Goal: Information Seeking & Learning: Compare options

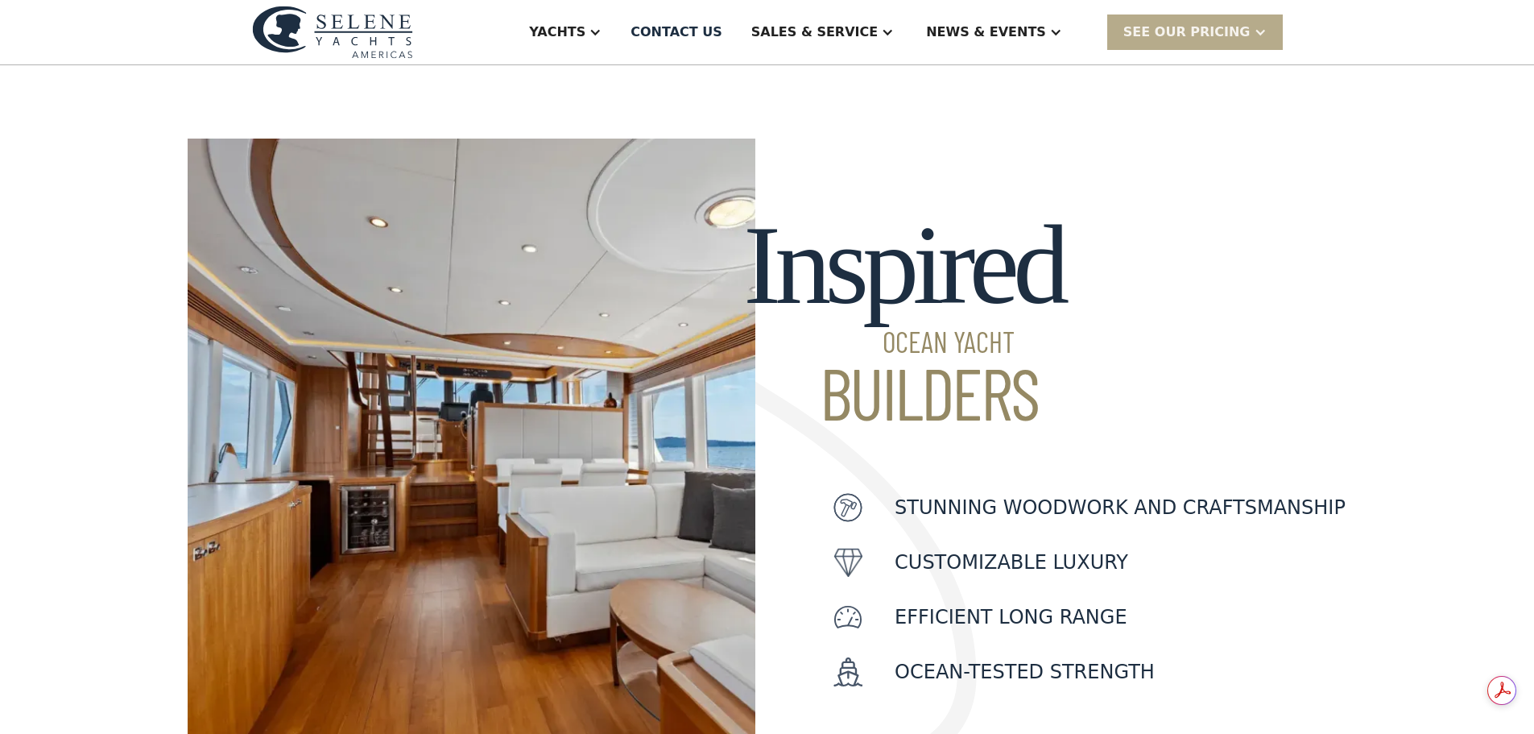
scroll to position [403, 0]
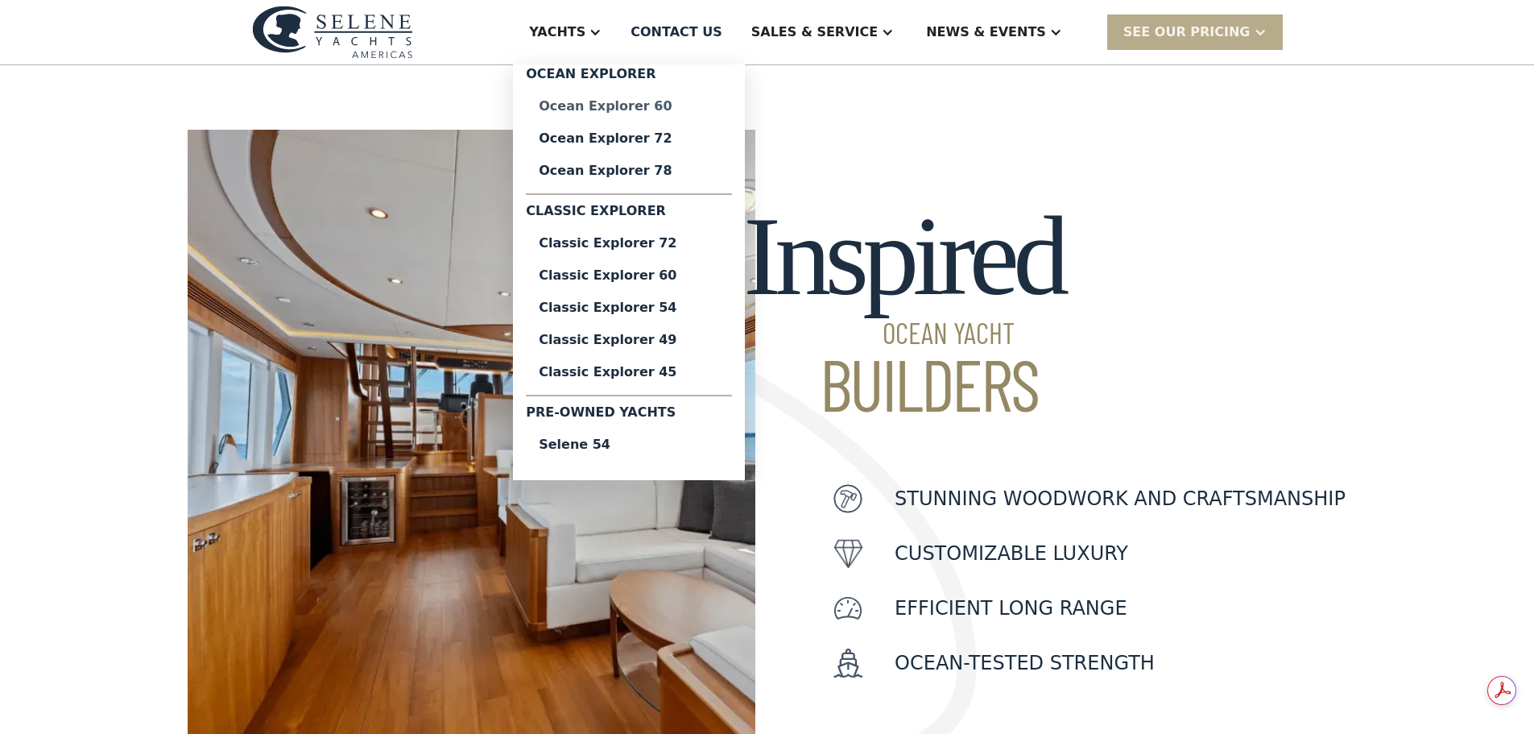
click at [719, 111] on div "Ocean Explorer 60" at bounding box center [629, 106] width 180 height 13
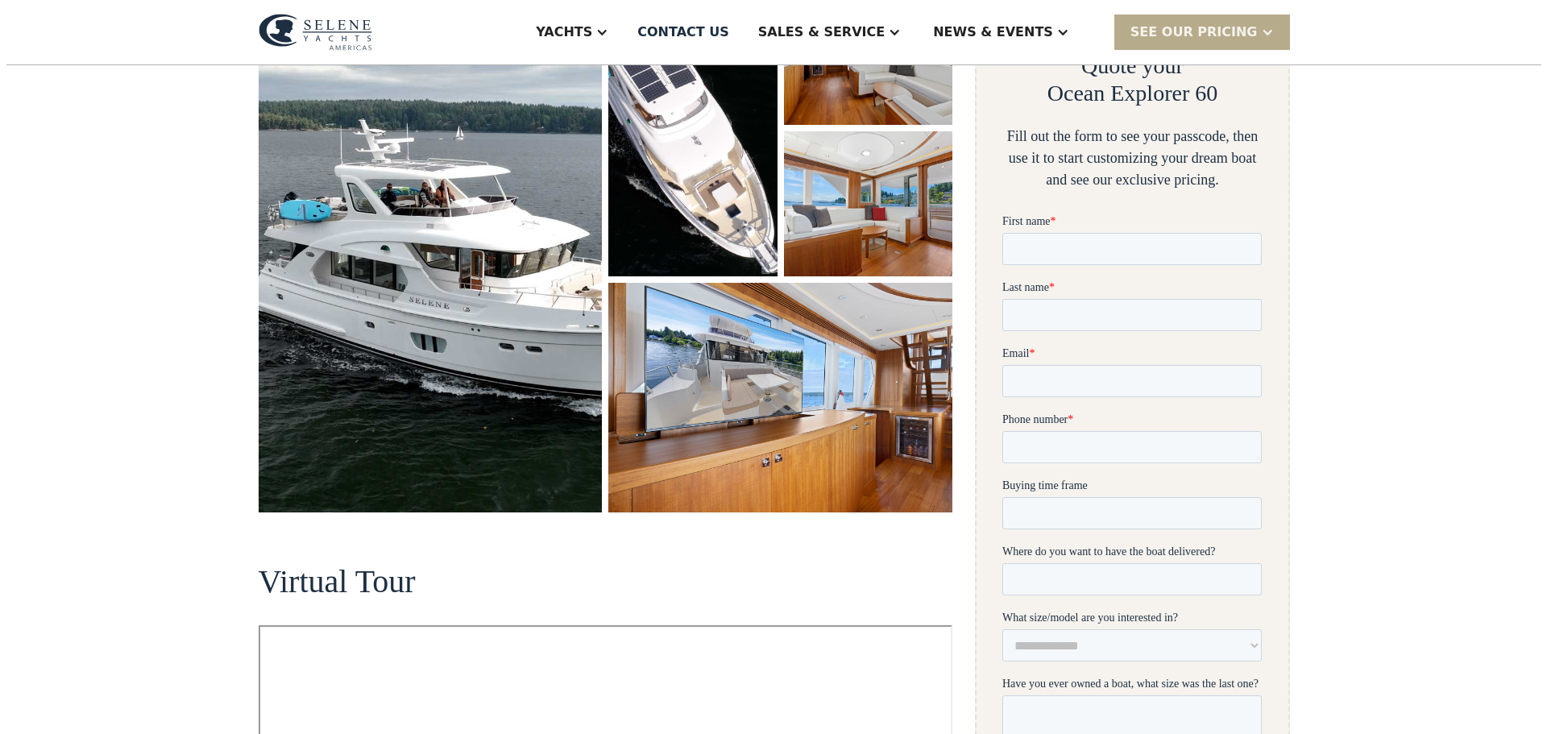
scroll to position [322, 0]
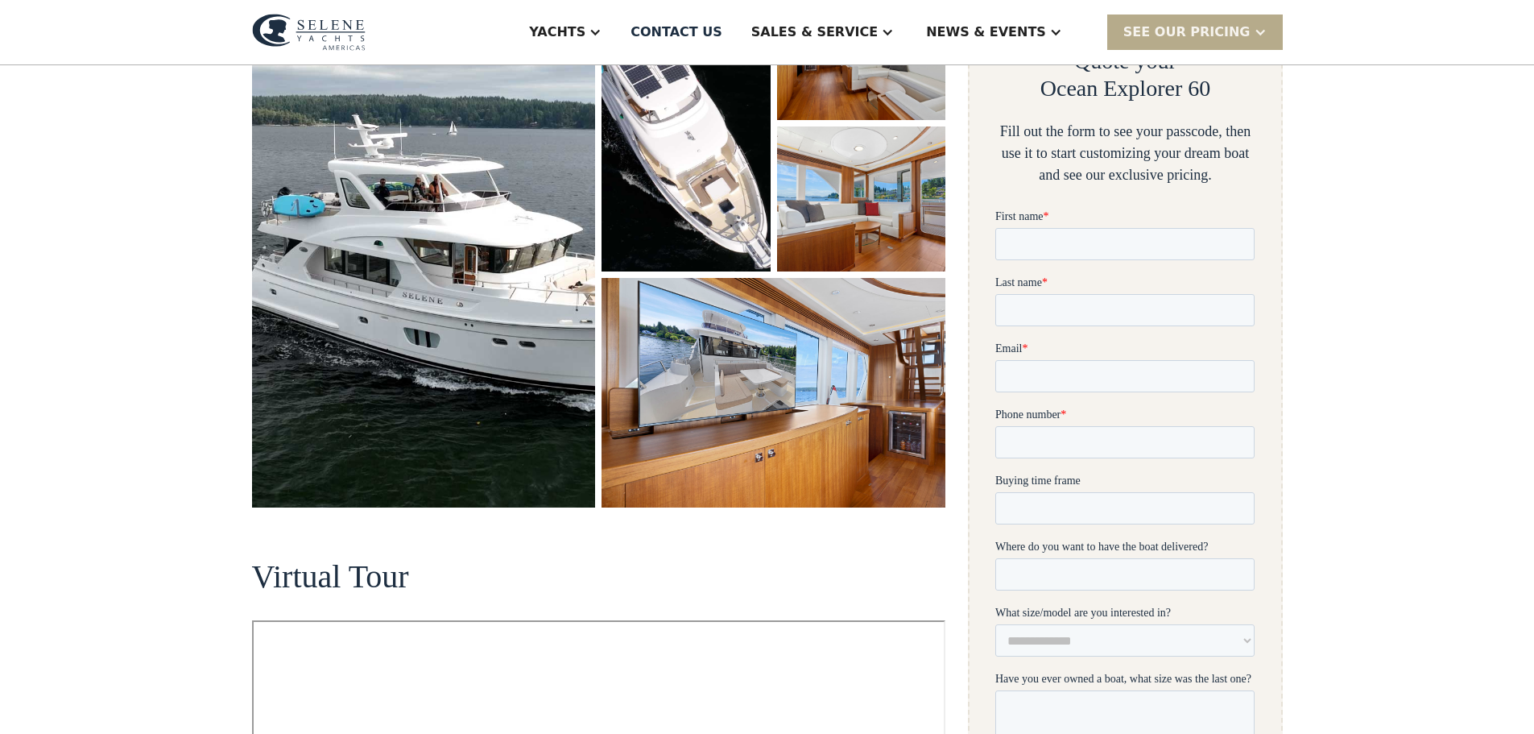
click at [455, 270] on img "open lightbox" at bounding box center [424, 241] width 344 height 532
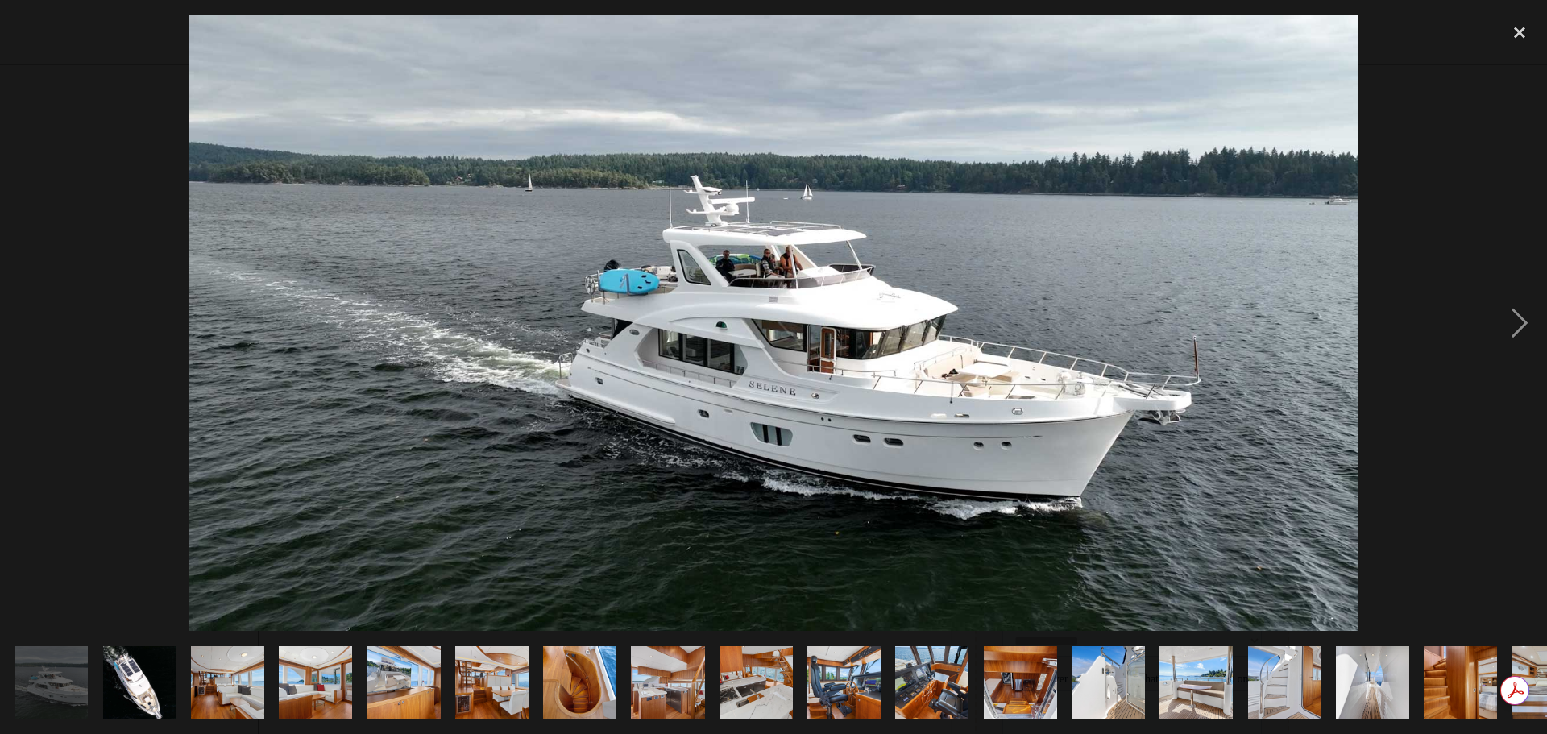
scroll to position [0, 0]
click at [1532, 322] on div "next image" at bounding box center [1519, 322] width 55 height 616
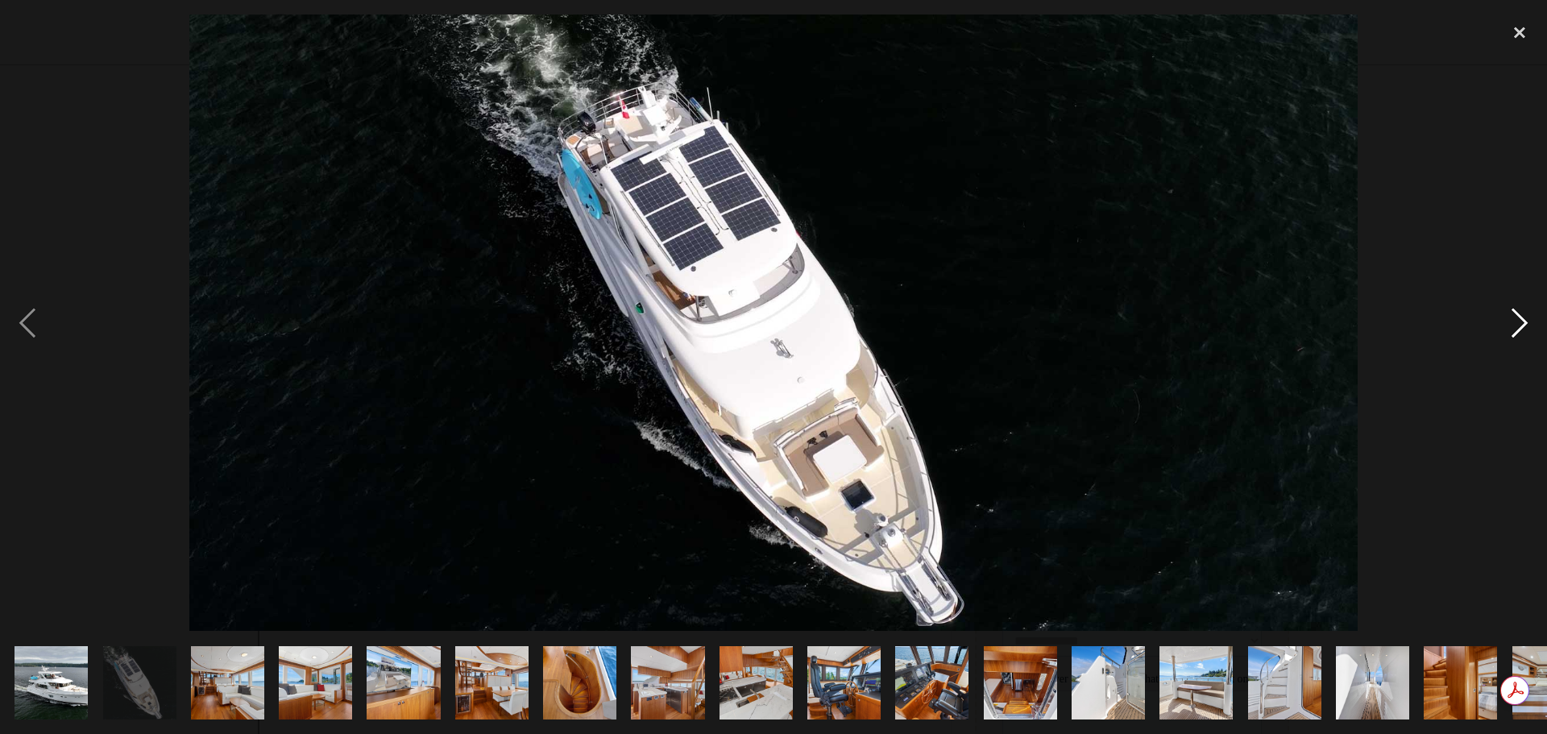
click at [1532, 322] on div "next image" at bounding box center [1519, 322] width 55 height 616
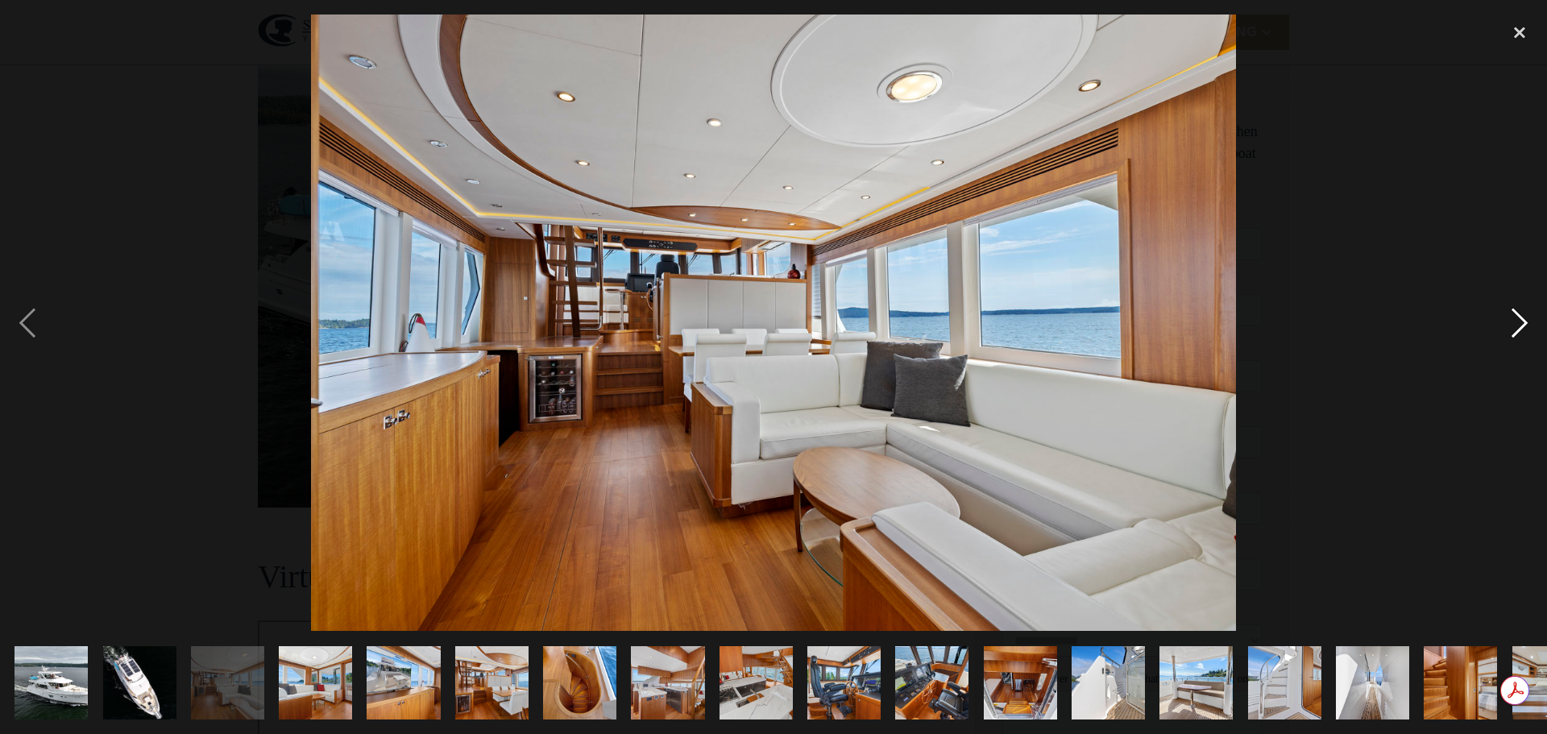
click at [1532, 322] on div "next image" at bounding box center [1519, 322] width 55 height 616
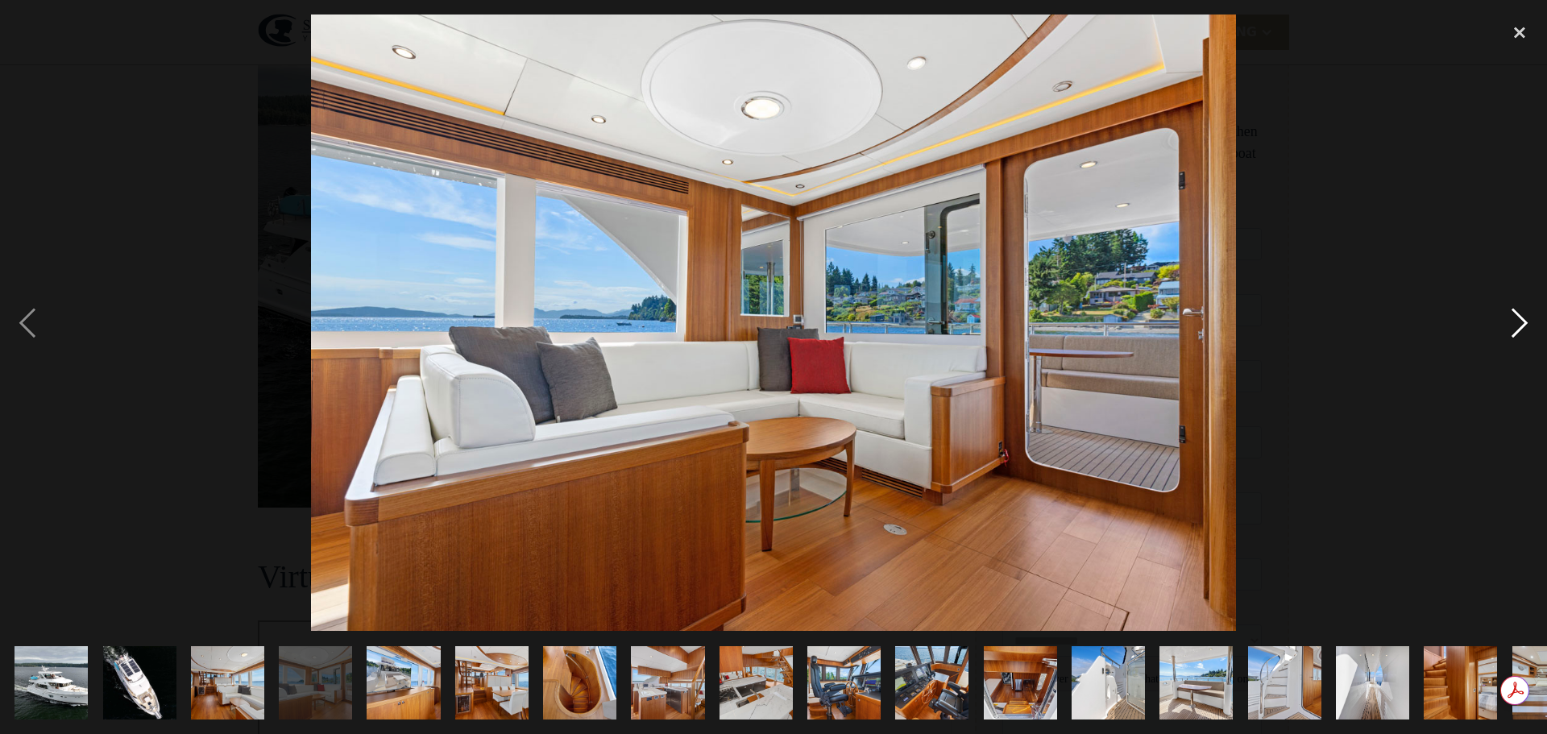
click at [1532, 322] on div "next image" at bounding box center [1519, 322] width 55 height 616
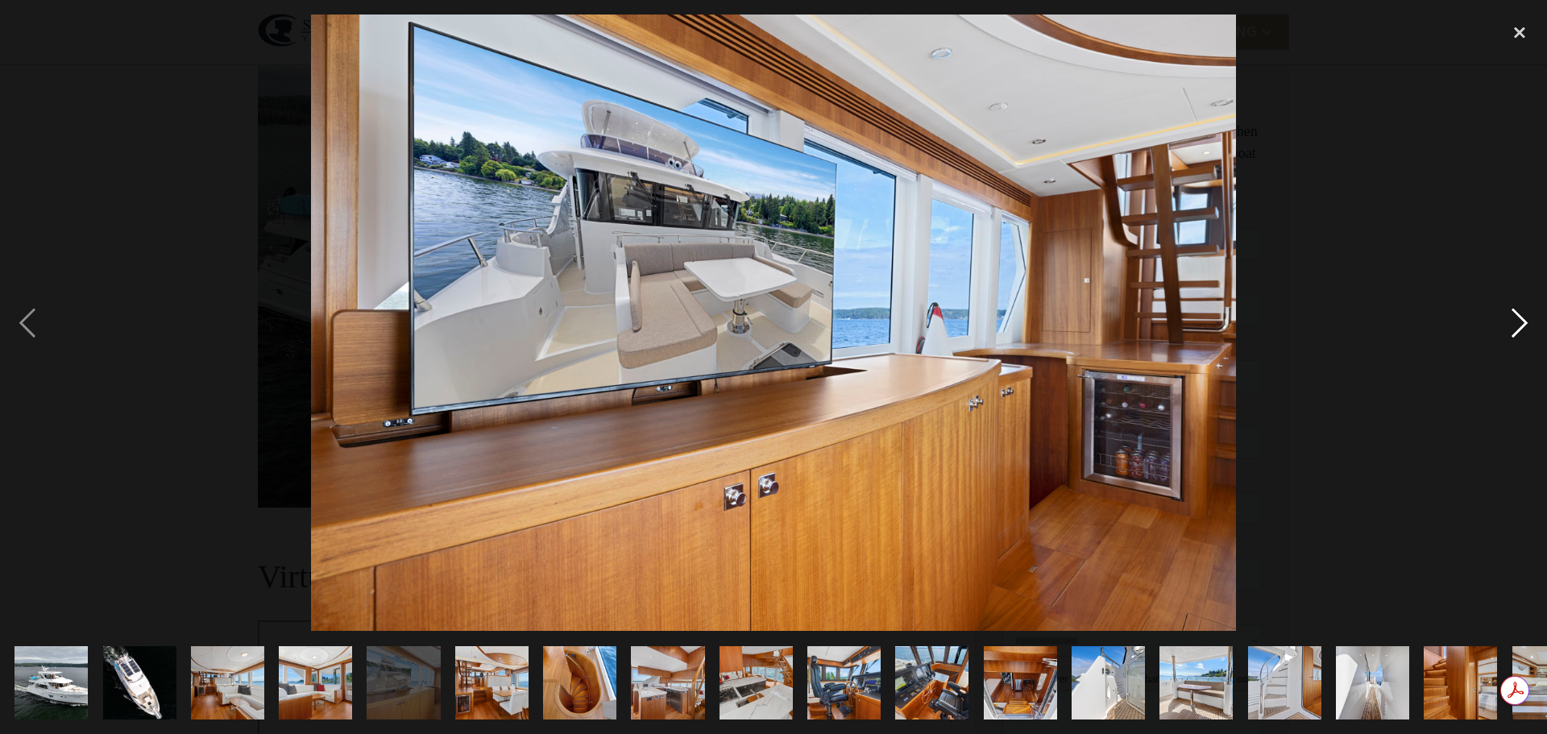
click at [1532, 322] on div "next image" at bounding box center [1519, 322] width 55 height 616
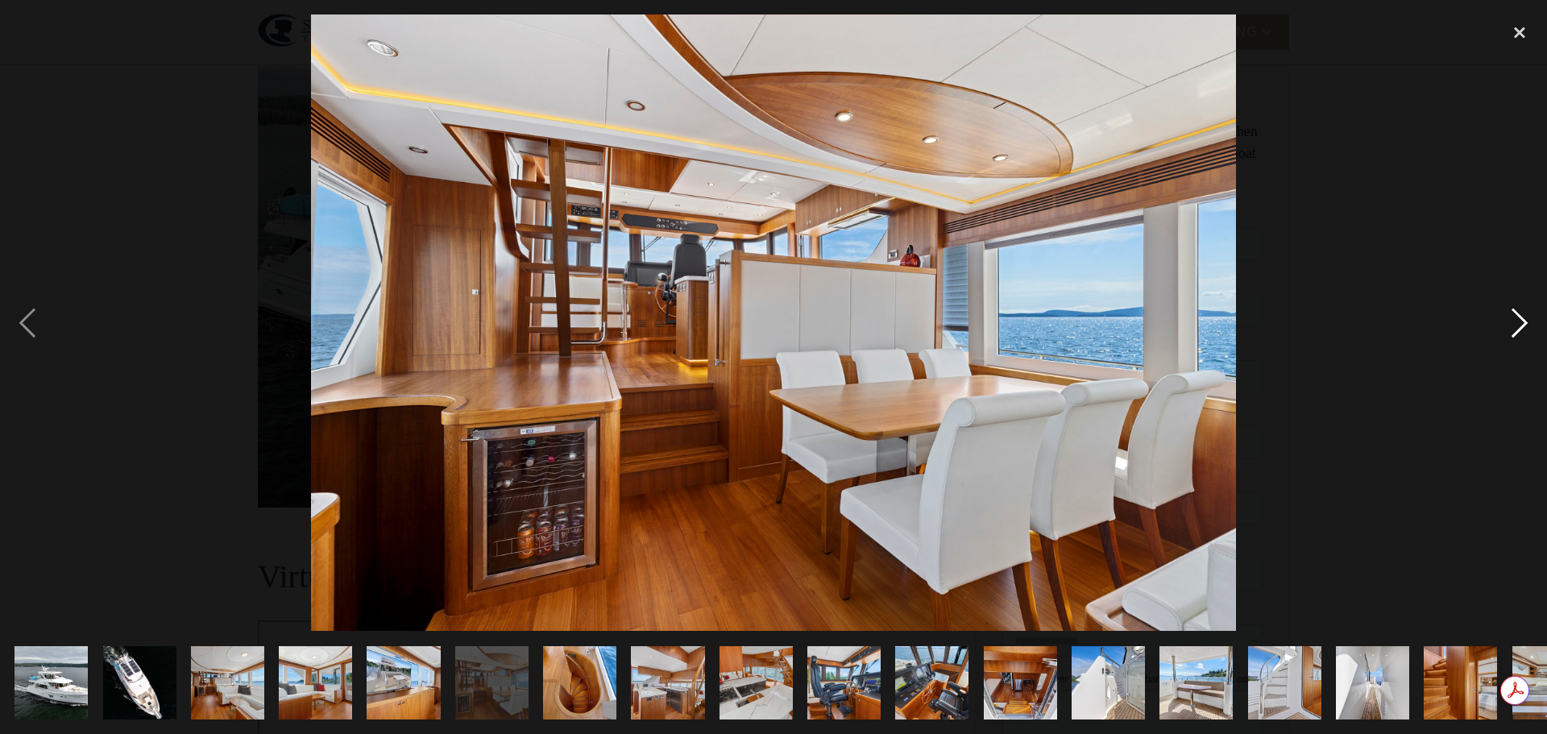
click at [1532, 322] on div "next image" at bounding box center [1519, 322] width 55 height 616
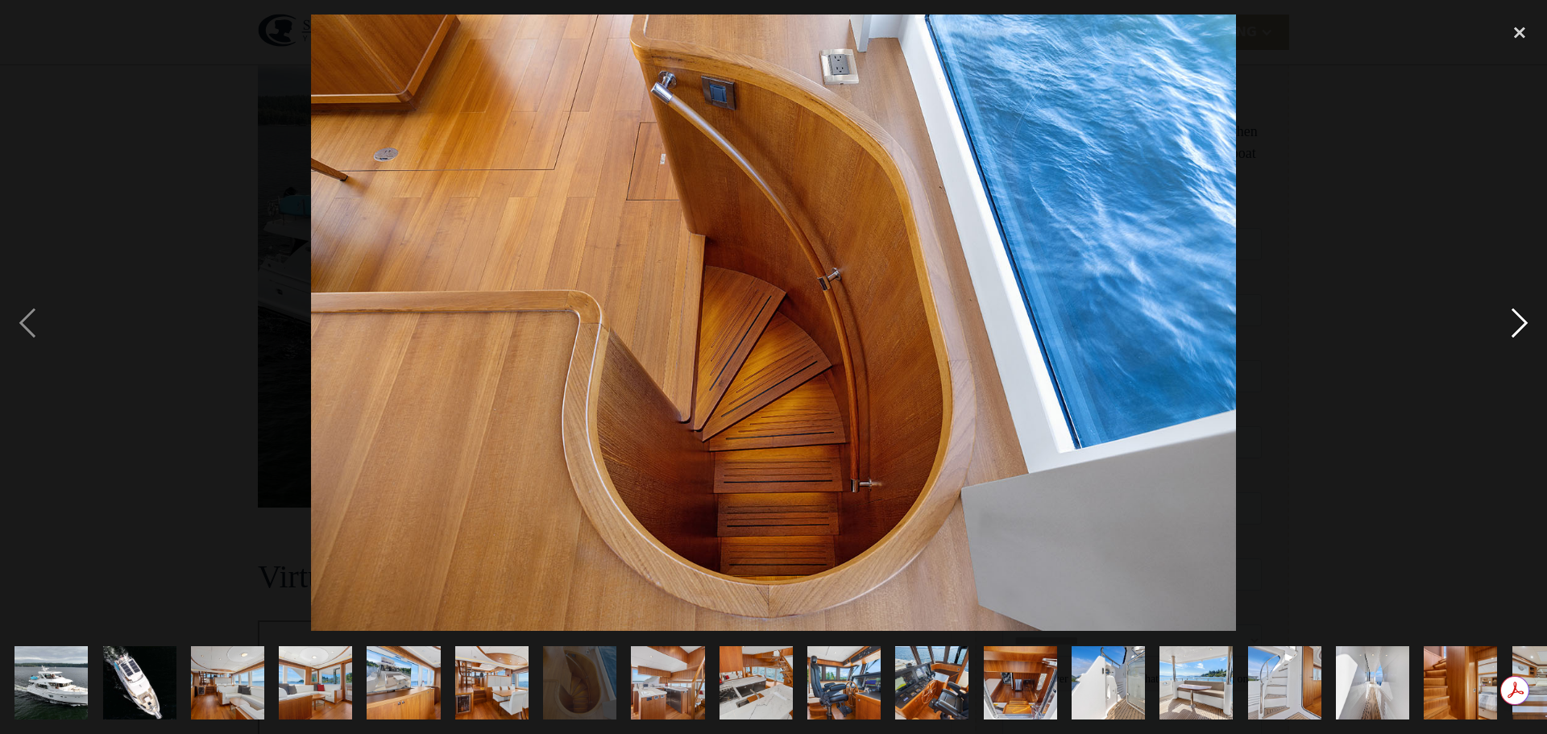
click at [1532, 322] on div "next image" at bounding box center [1519, 322] width 55 height 616
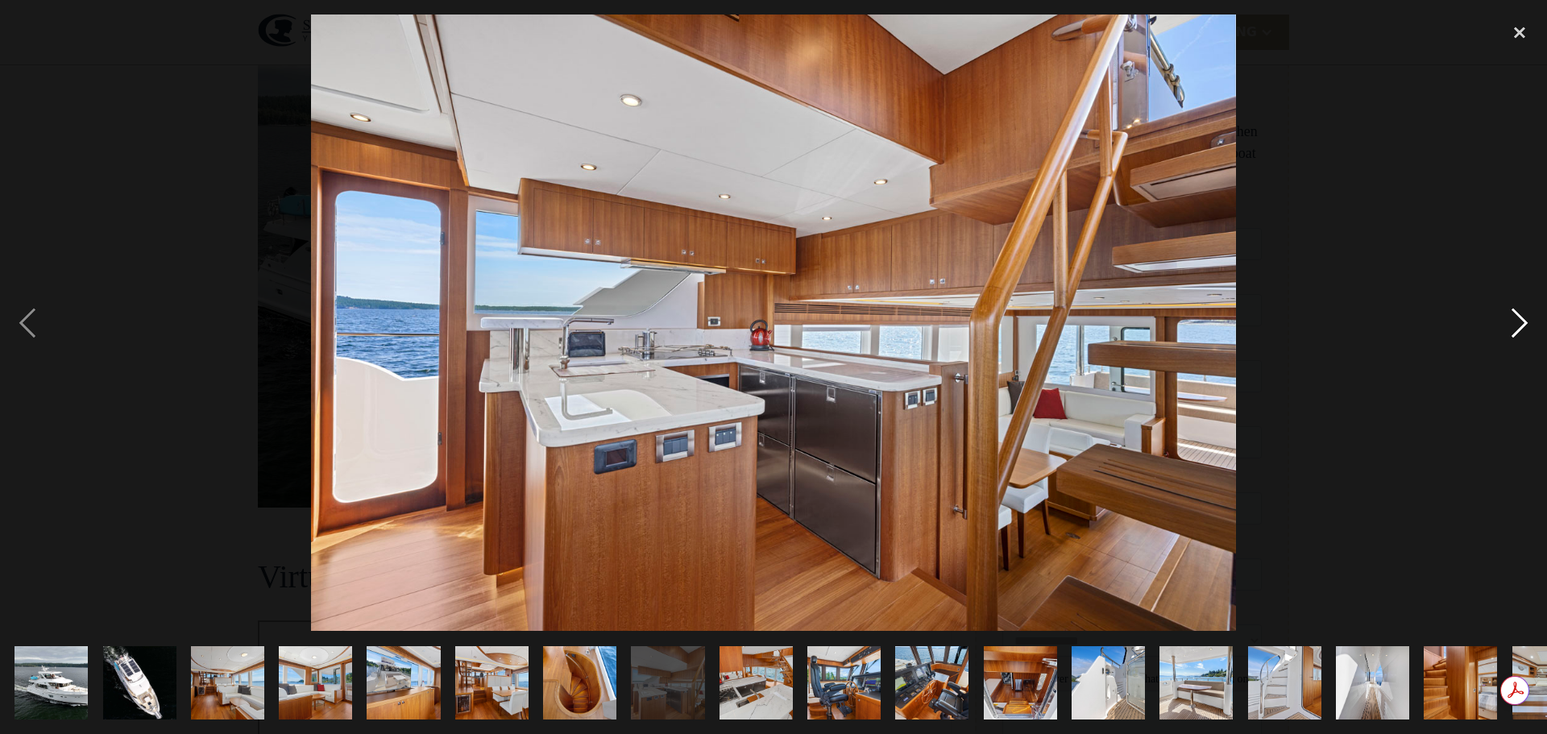
click at [1532, 322] on div "next image" at bounding box center [1519, 322] width 55 height 616
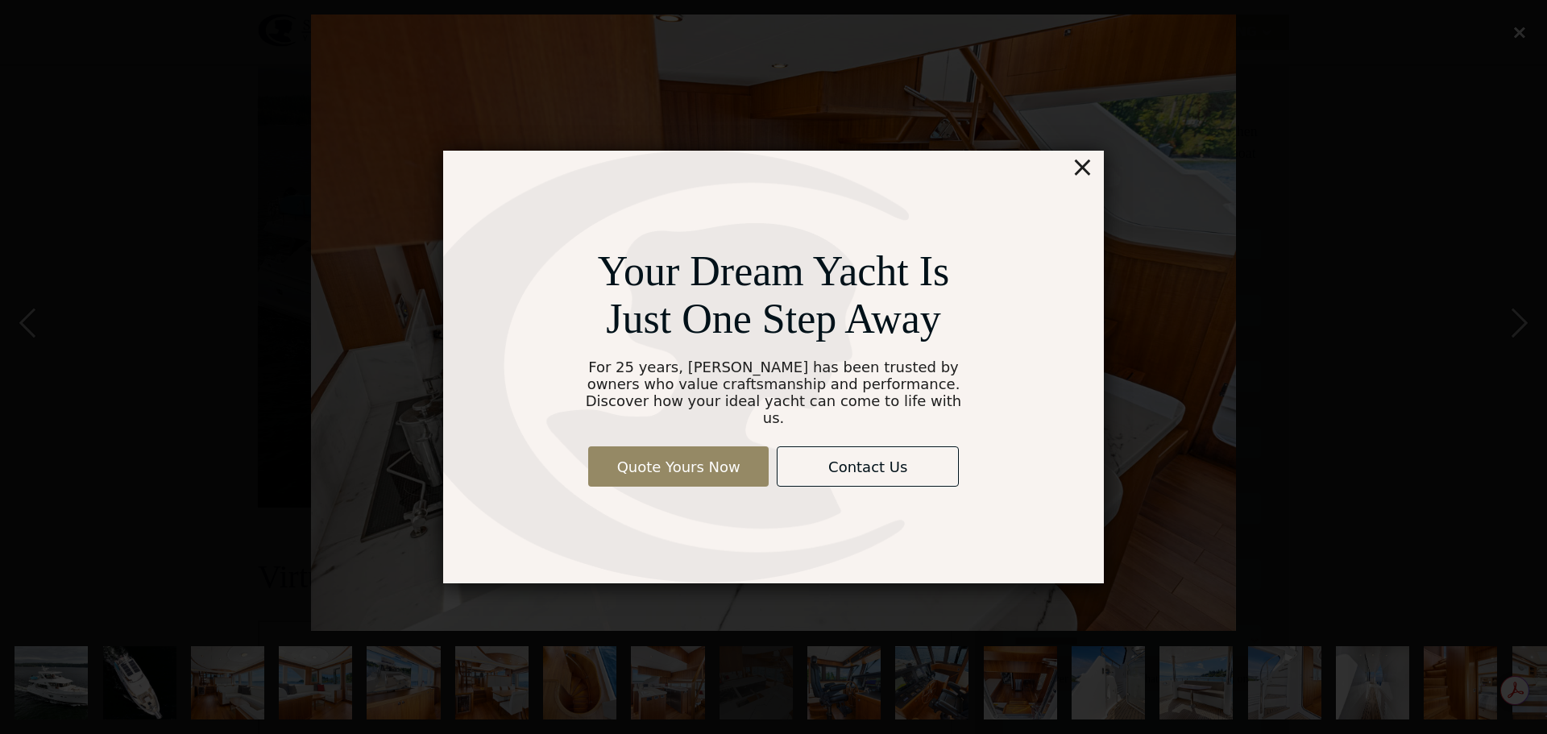
click at [1081, 173] on div "×" at bounding box center [1081, 167] width 23 height 32
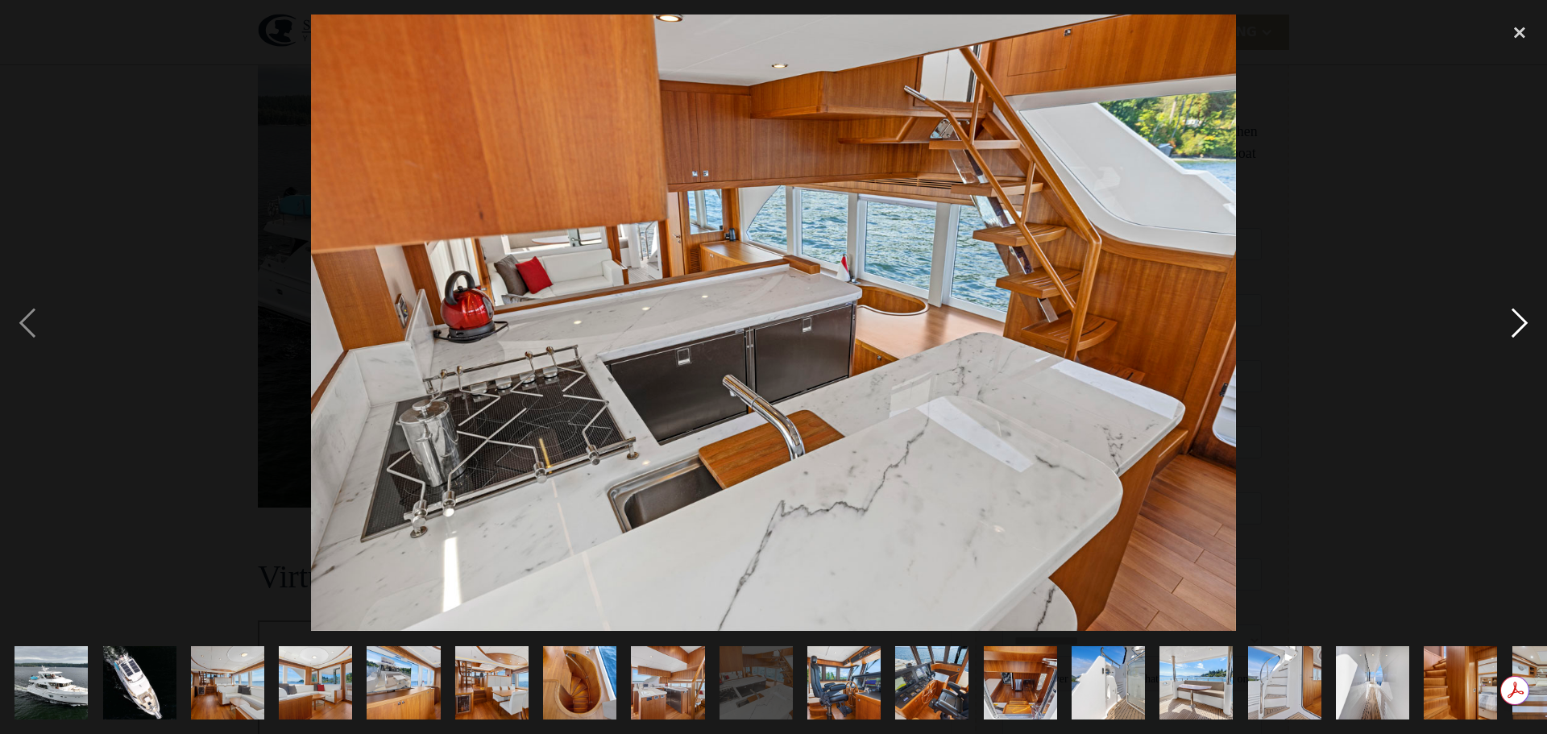
click at [1518, 335] on div "next image" at bounding box center [1519, 322] width 55 height 616
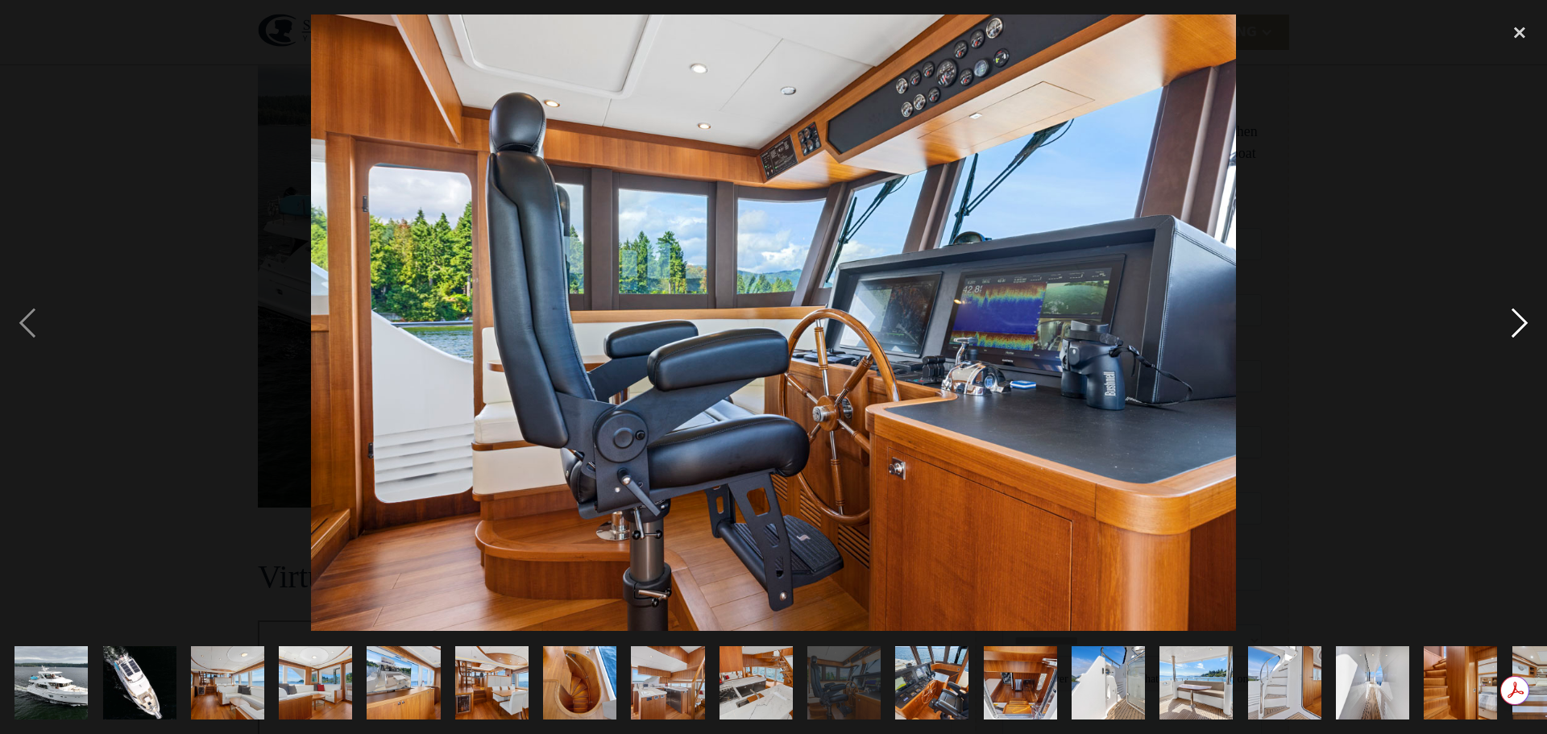
click at [1527, 318] on div "next image" at bounding box center [1519, 322] width 55 height 616
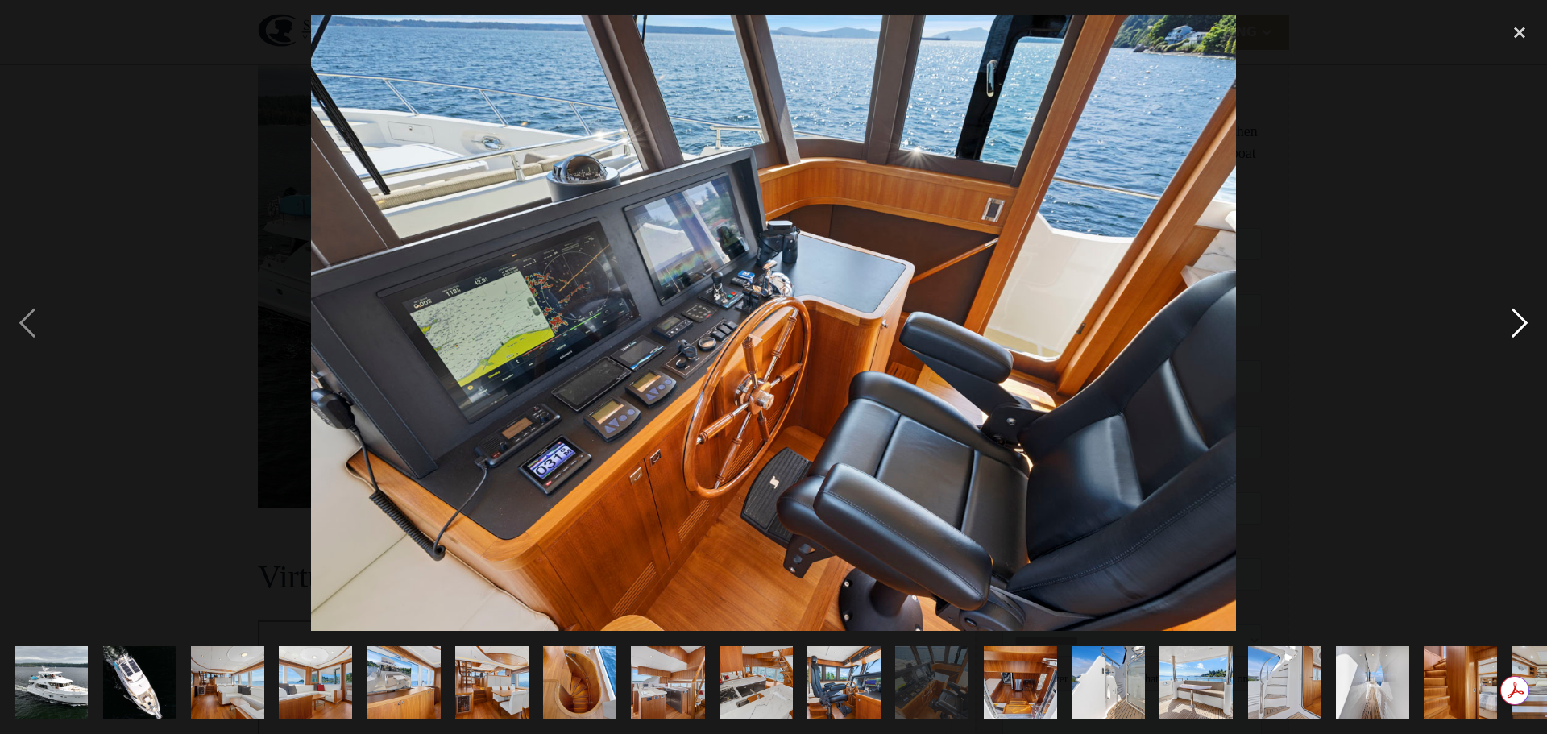
click at [1527, 318] on div "next image" at bounding box center [1519, 322] width 55 height 616
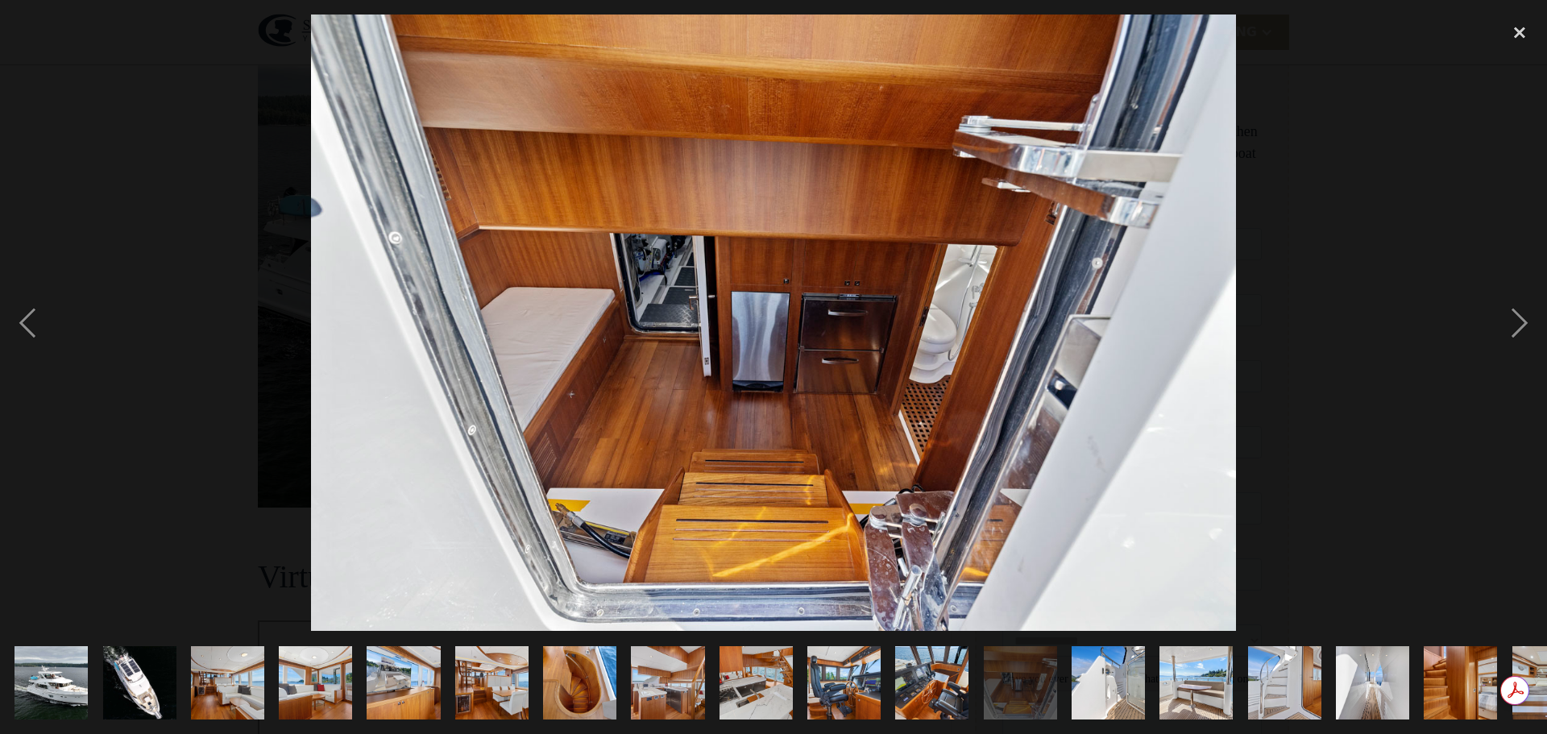
drag, startPoint x: 175, startPoint y: 300, endPoint x: 1365, endPoint y: 275, distance: 1190.7
click at [1365, 275] on div at bounding box center [773, 322] width 1547 height 616
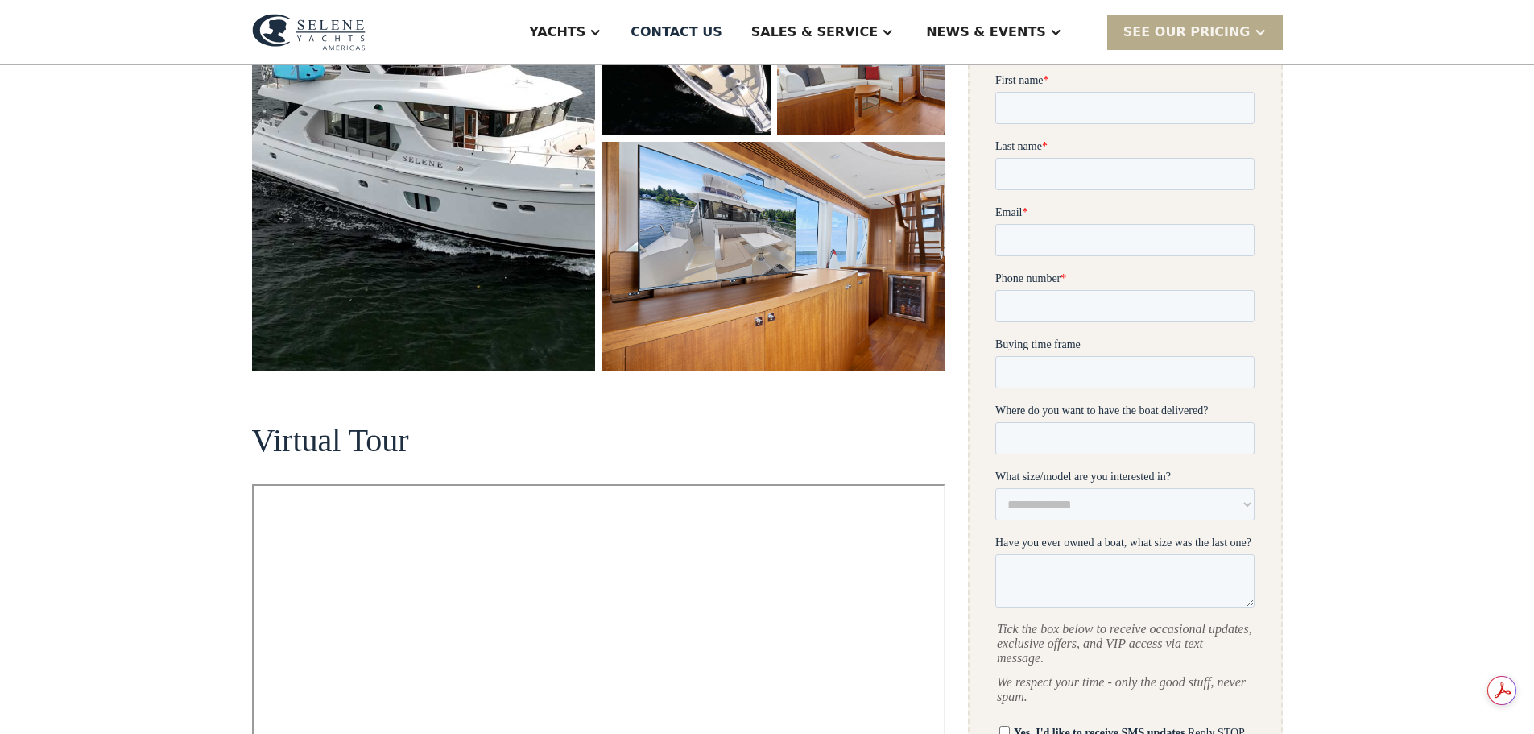
click at [855, 321] on img "open lightbox" at bounding box center [774, 257] width 344 height 230
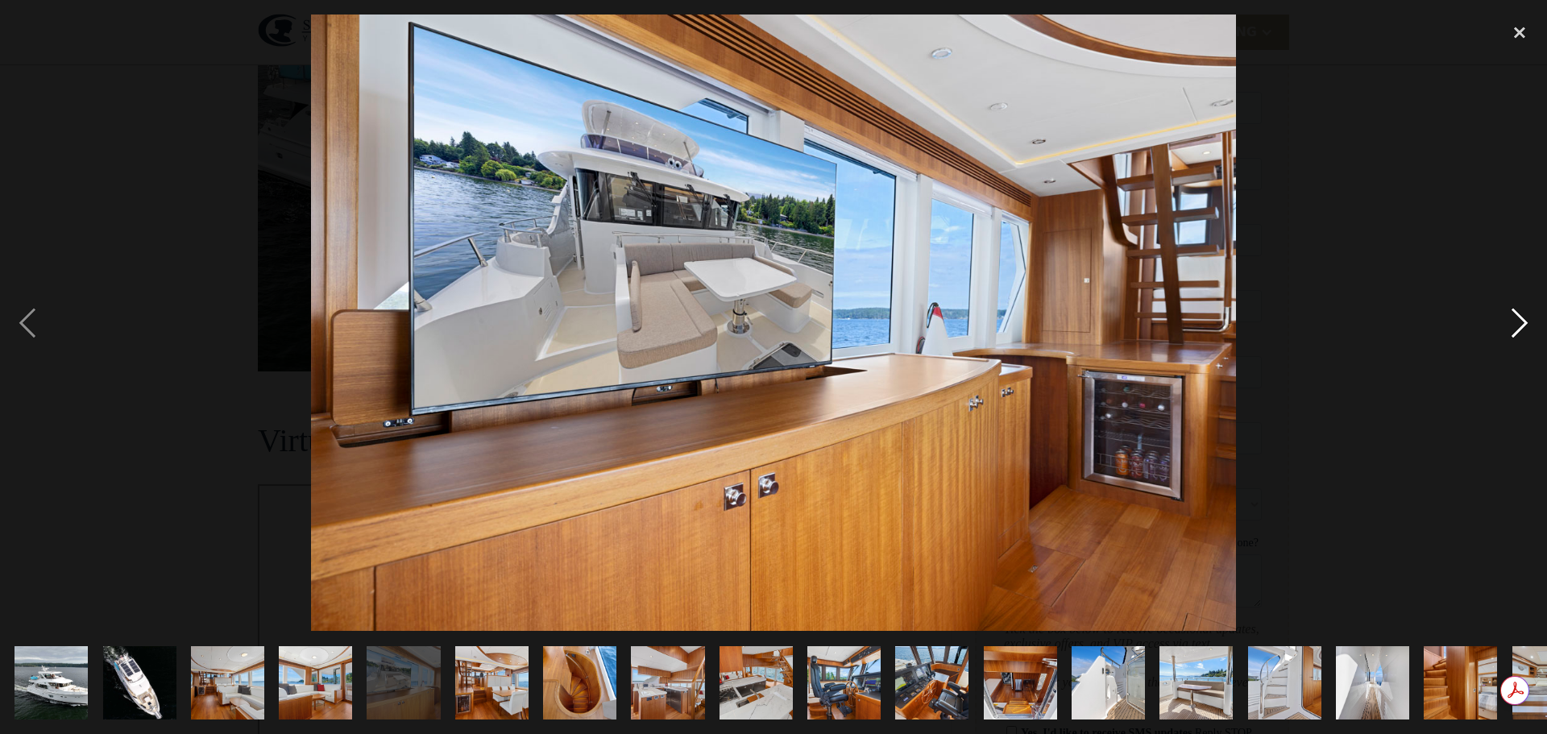
click at [1526, 325] on div "next image" at bounding box center [1519, 322] width 55 height 616
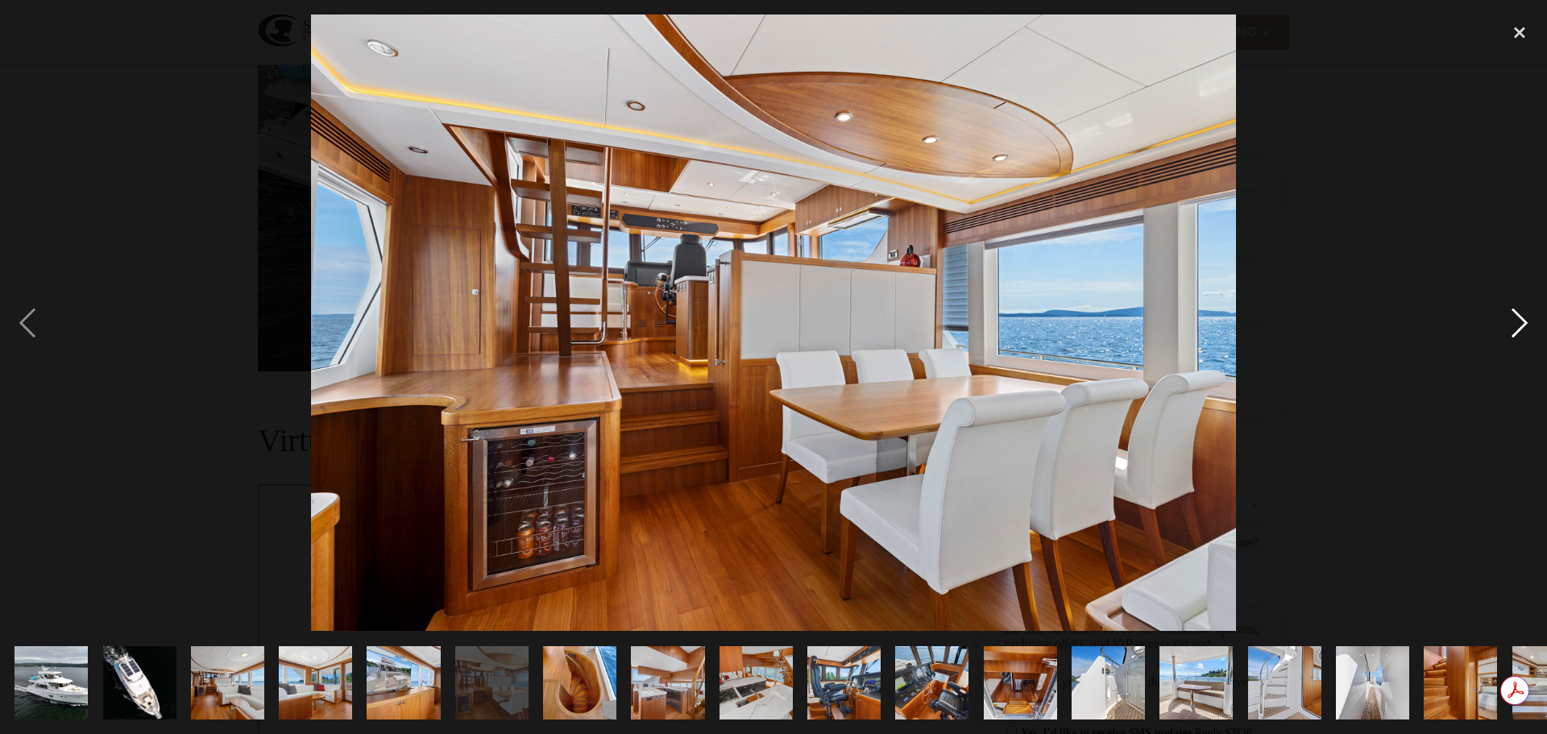
click at [1526, 325] on div "next image" at bounding box center [1519, 322] width 55 height 616
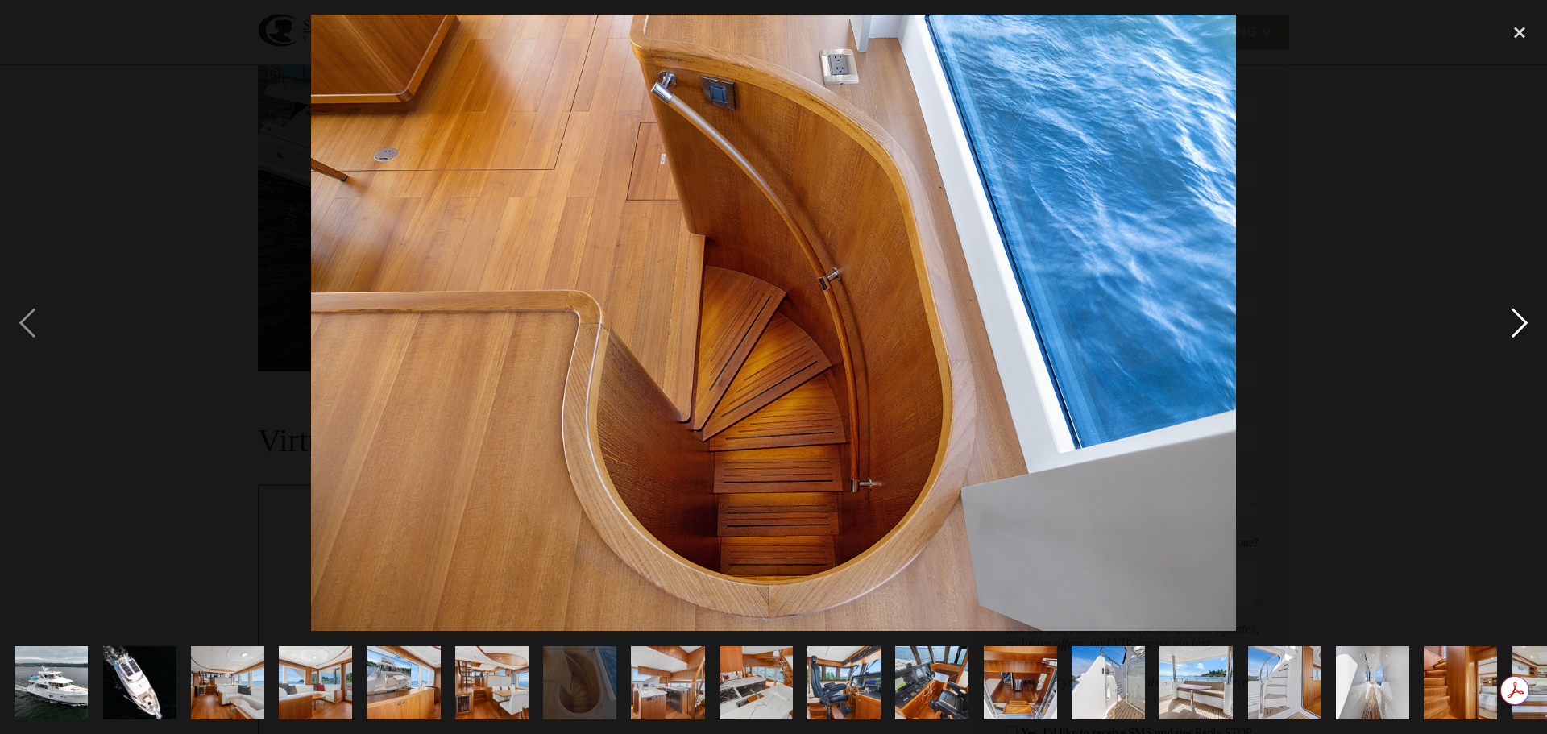
click at [1526, 325] on div "next image" at bounding box center [1519, 322] width 55 height 616
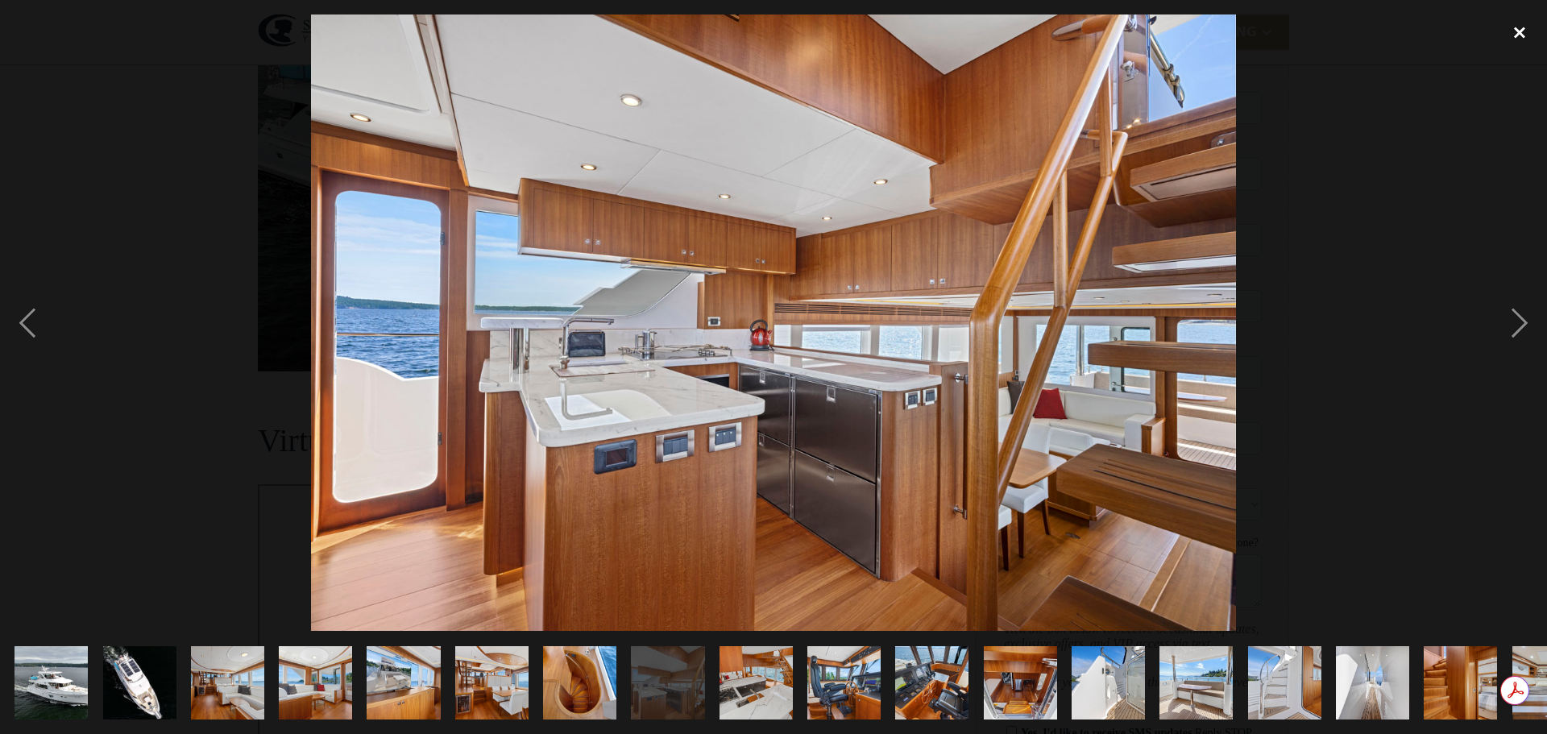
click at [1513, 27] on div "close lightbox" at bounding box center [1519, 31] width 55 height 35
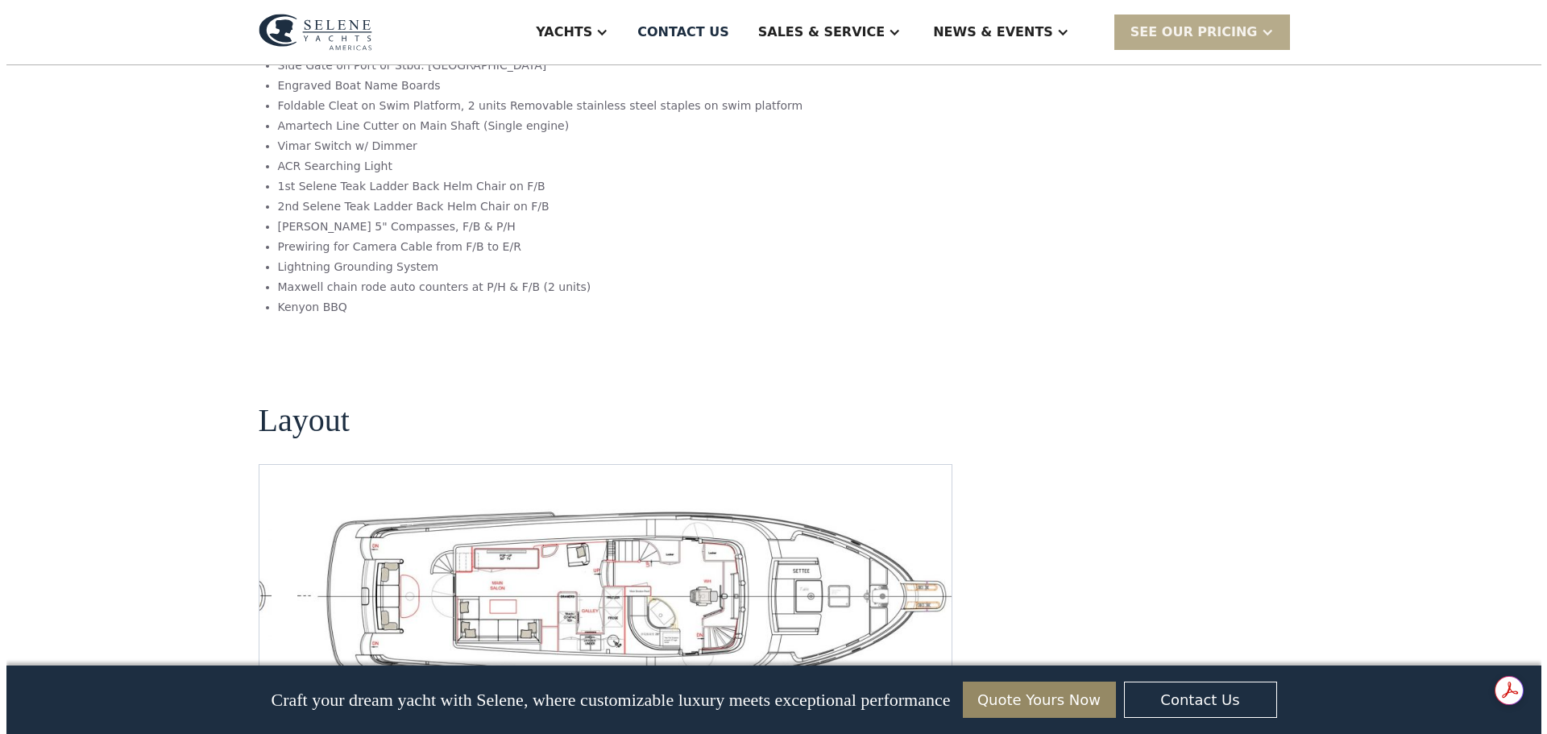
scroll to position [3277, 0]
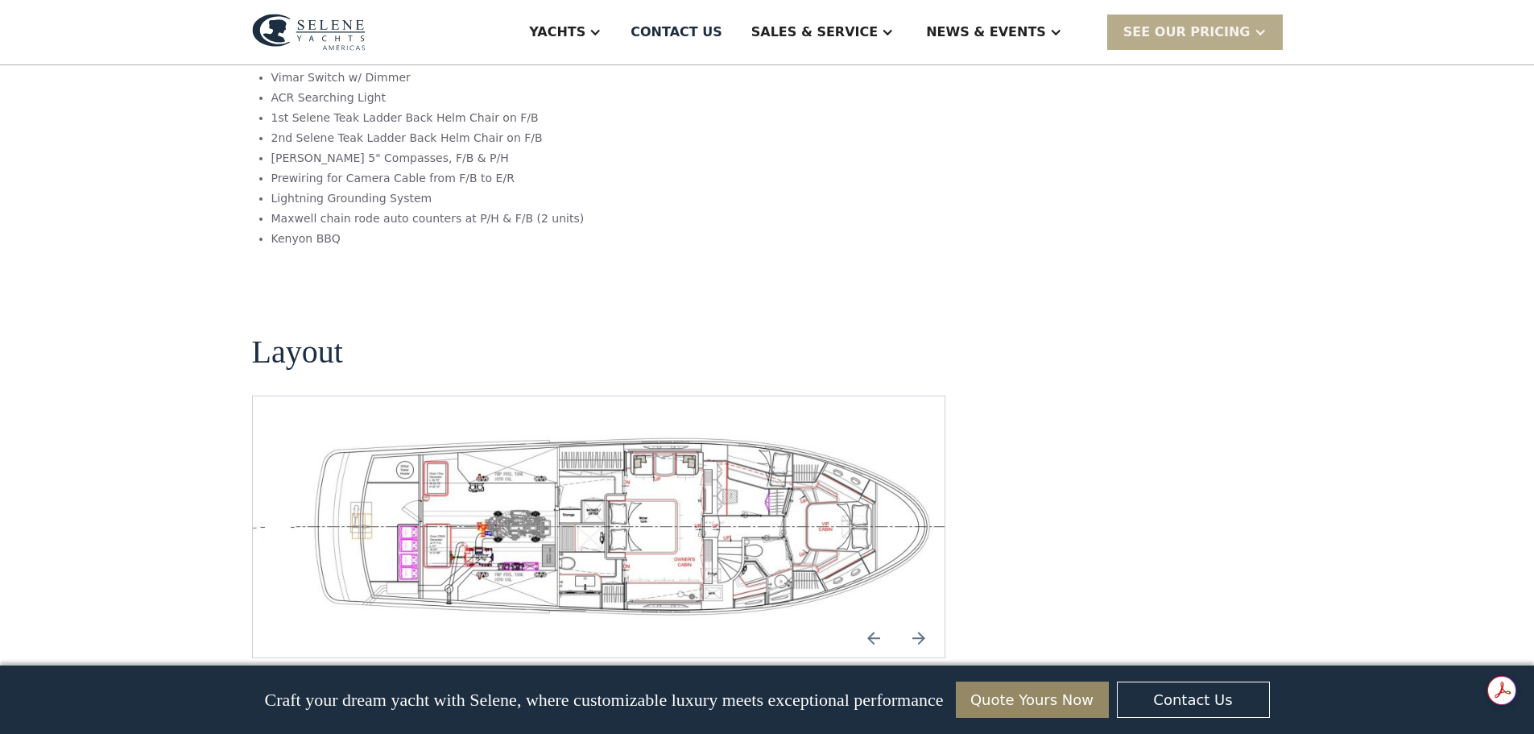
click at [389, 435] on img "open lightbox" at bounding box center [624, 527] width 667 height 184
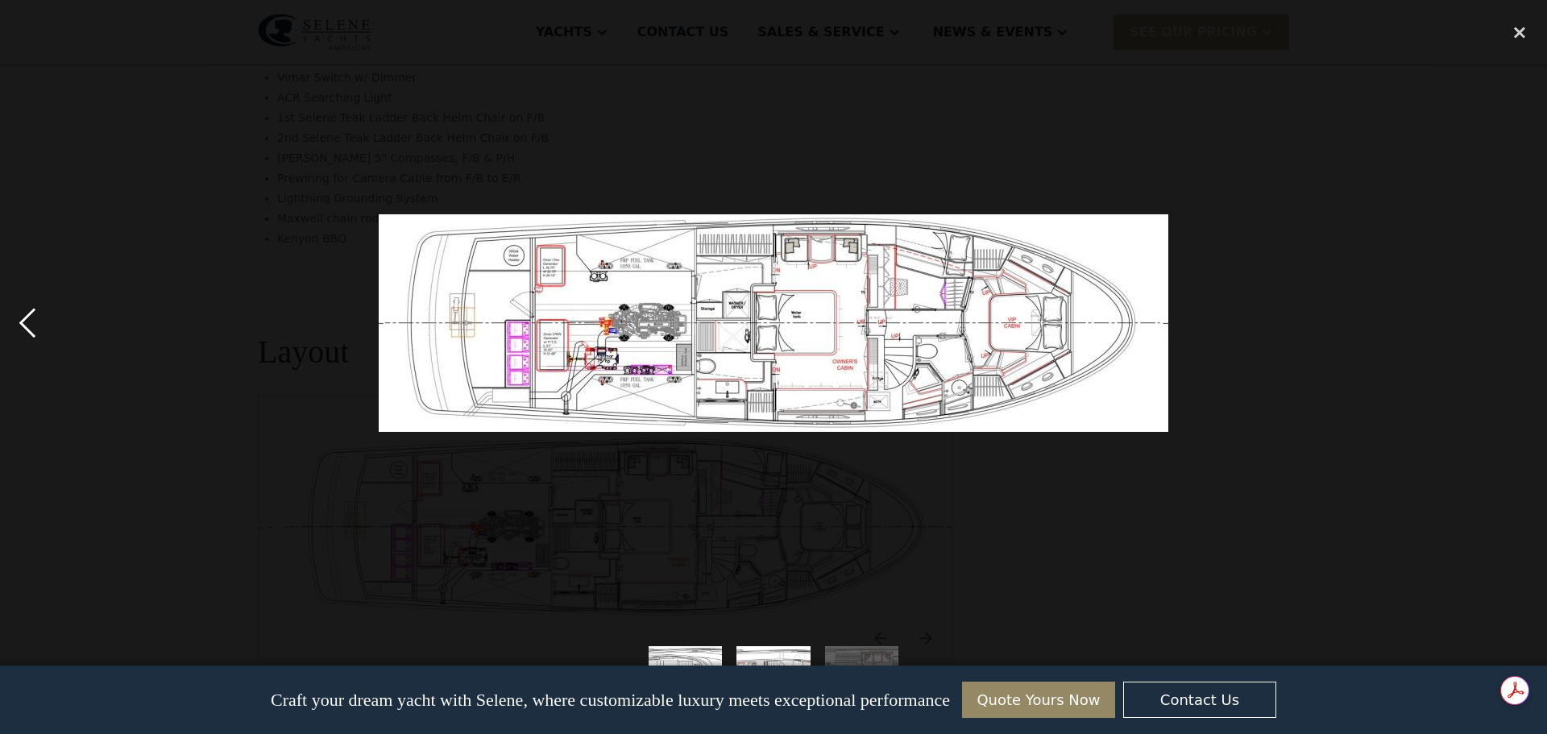
click at [41, 316] on div "previous image" at bounding box center [27, 322] width 55 height 616
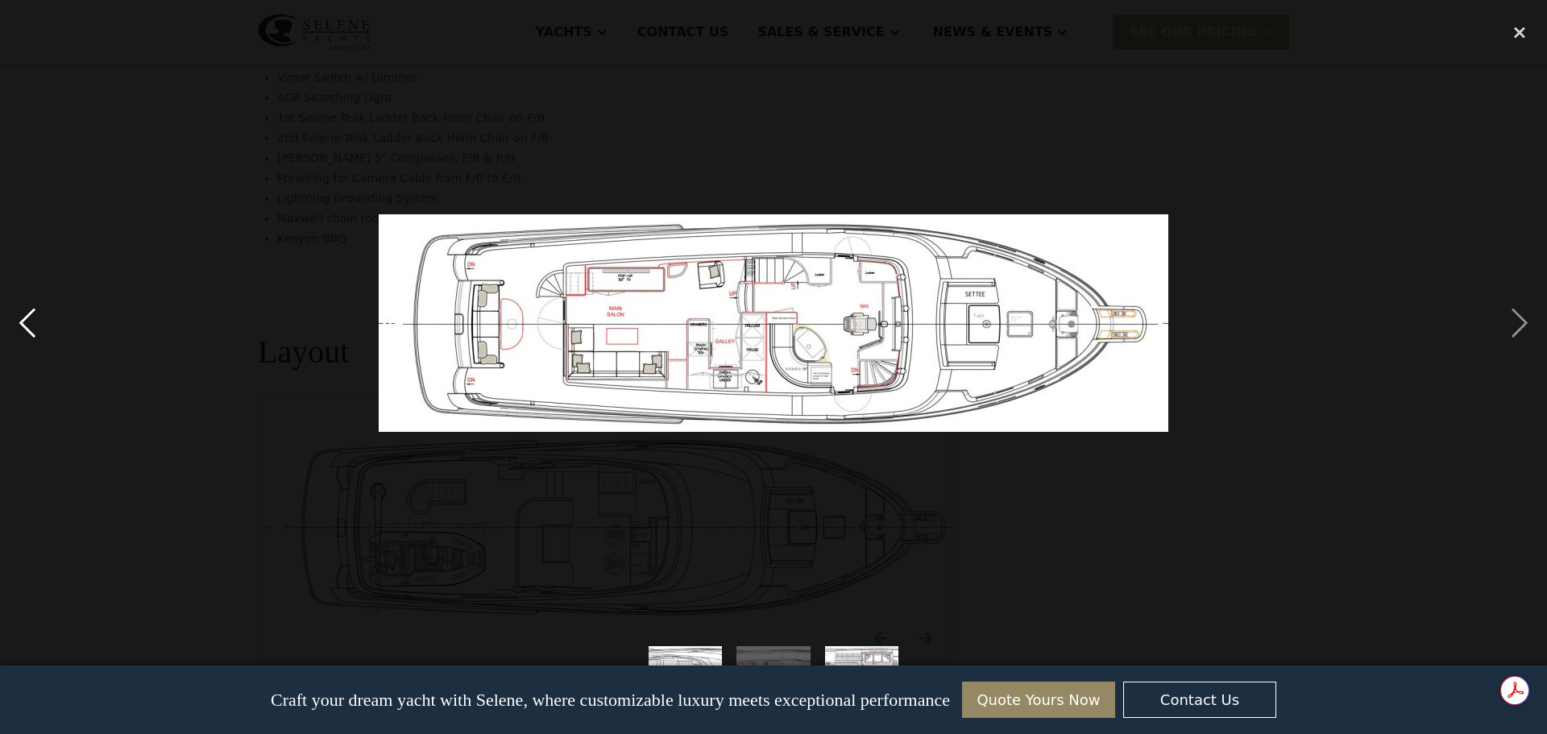
click at [14, 325] on div "previous image" at bounding box center [27, 322] width 55 height 616
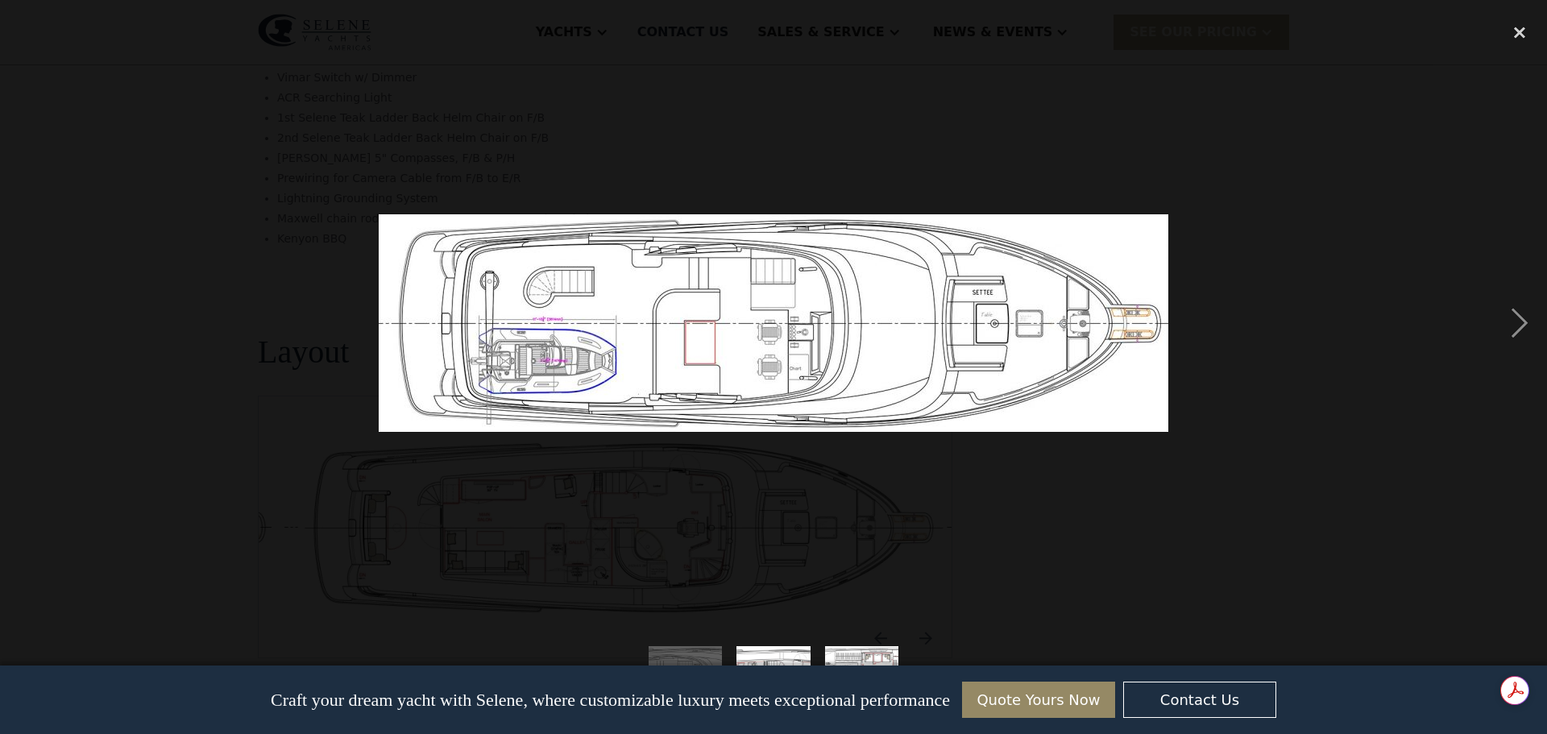
click at [14, 325] on div "previous image" at bounding box center [27, 322] width 55 height 616
click at [1527, 321] on div "next image" at bounding box center [1519, 322] width 55 height 616
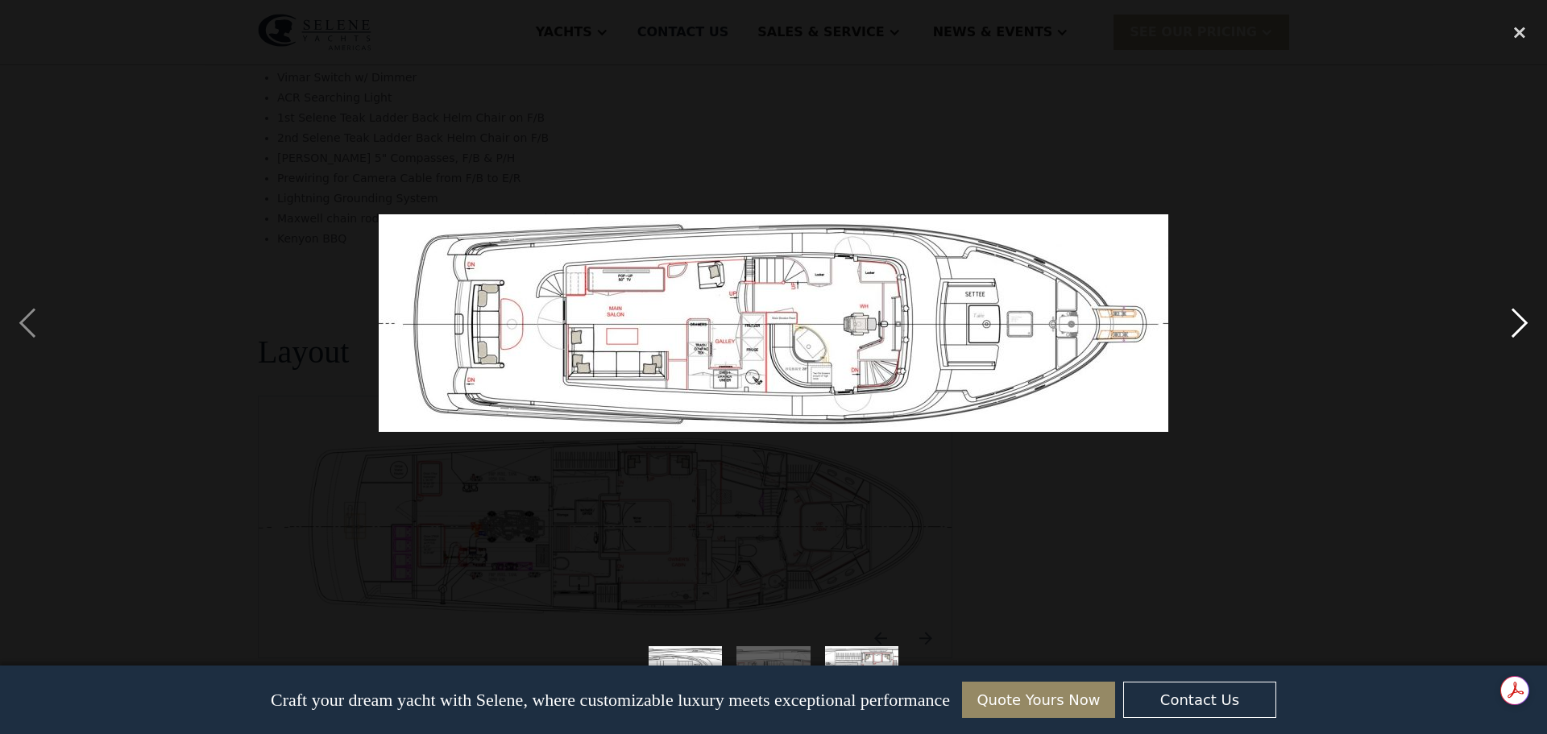
click at [1527, 321] on div "next image" at bounding box center [1519, 322] width 55 height 616
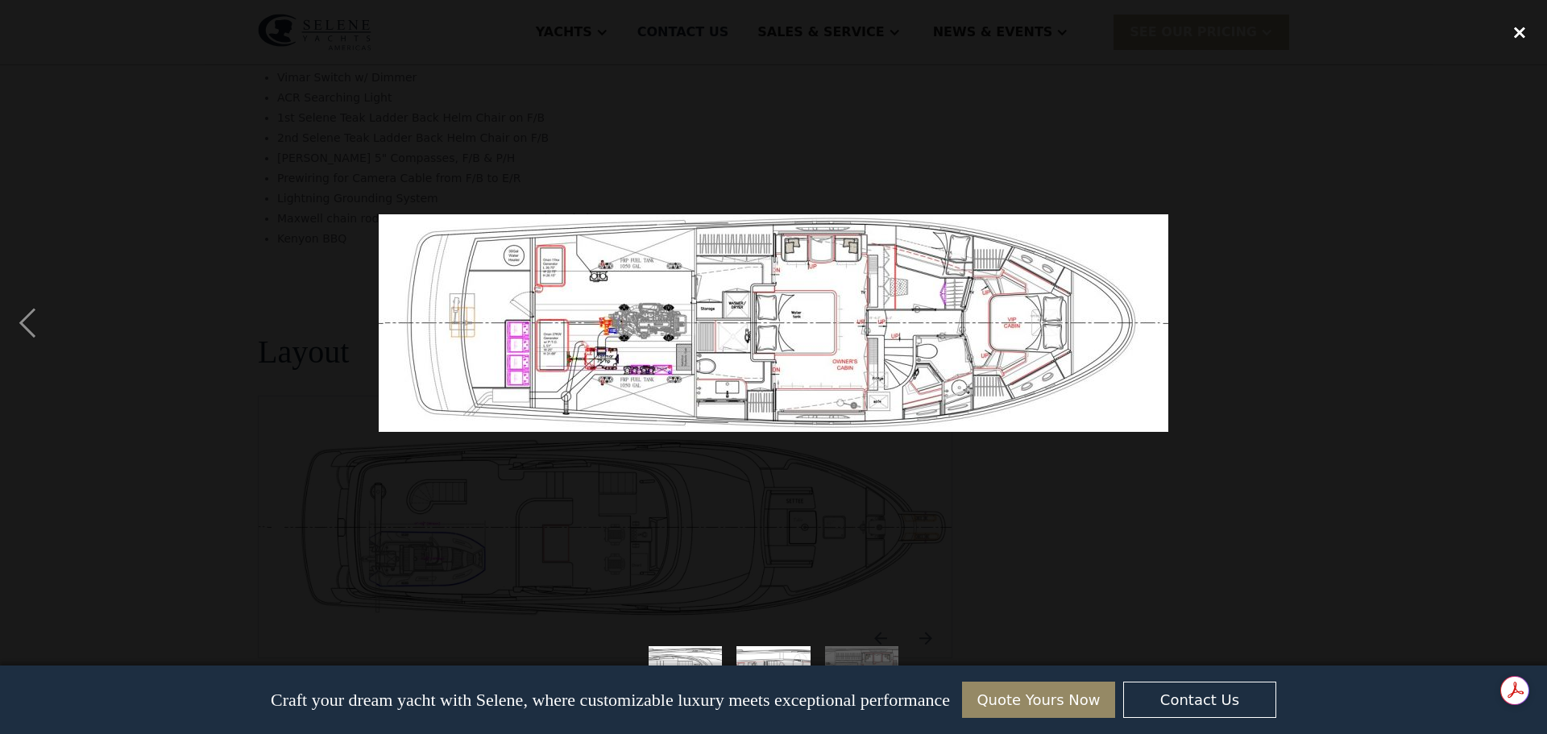
click at [1530, 29] on div "close lightbox" at bounding box center [1519, 31] width 55 height 35
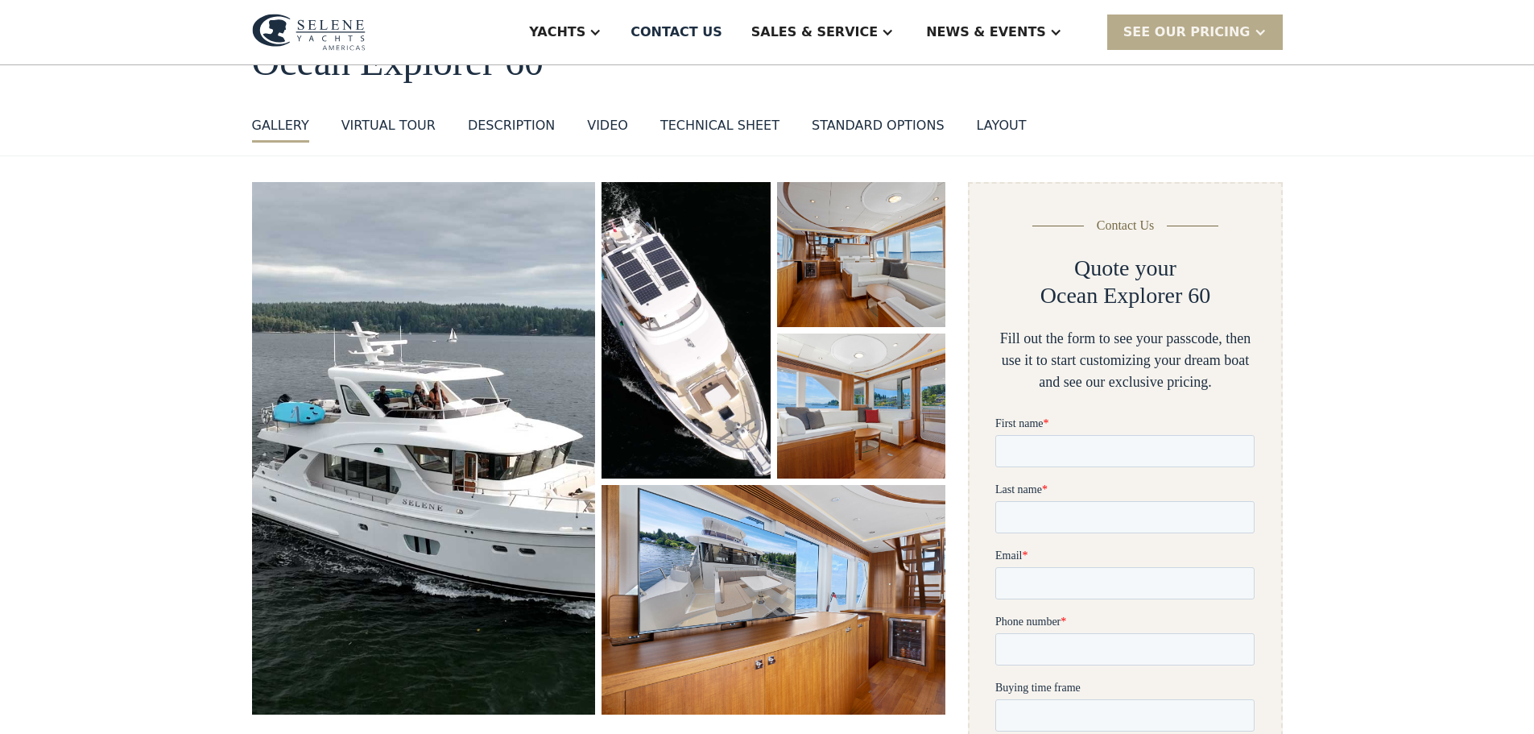
scroll to position [0, 0]
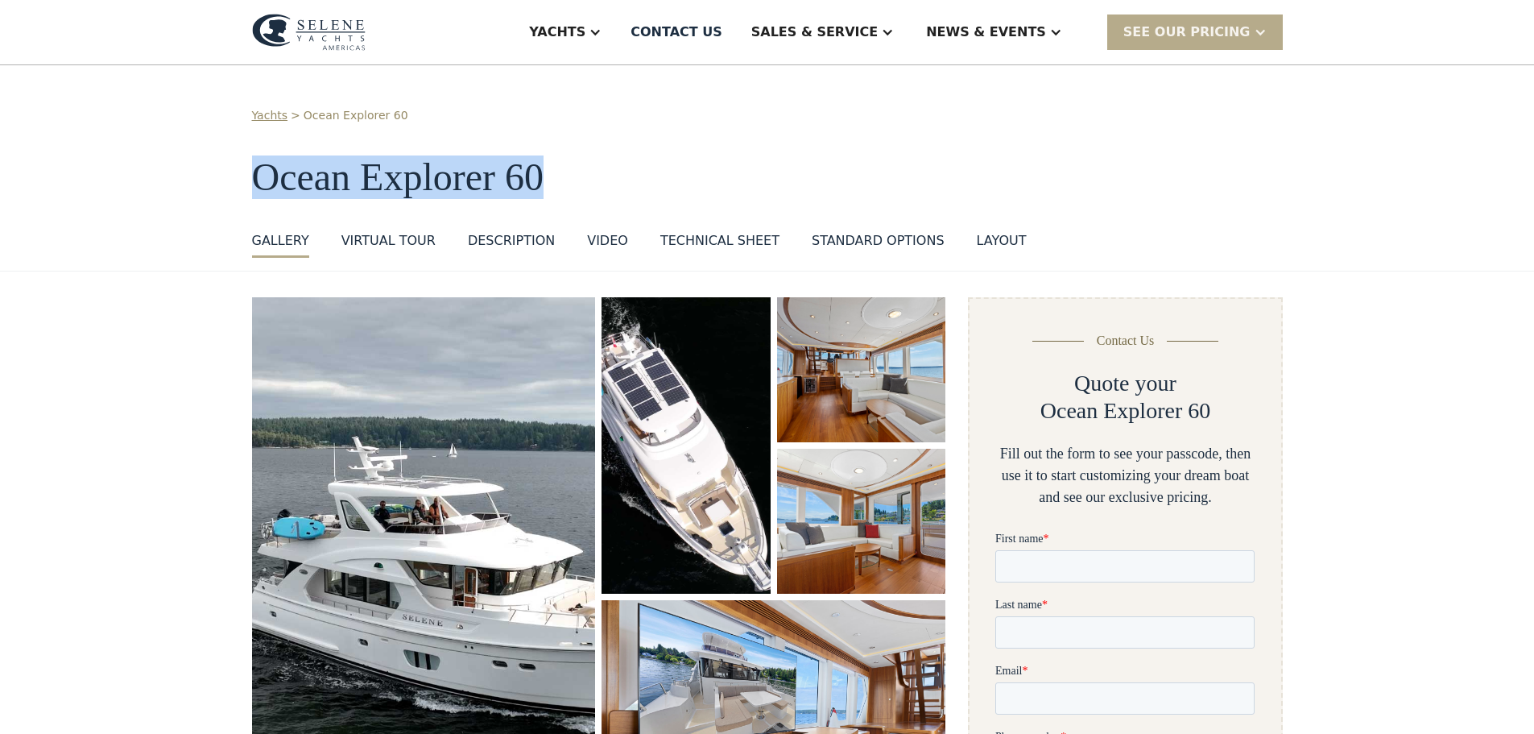
drag, startPoint x: 254, startPoint y: 166, endPoint x: 549, endPoint y: 160, distance: 294.9
click at [549, 159] on h1 "Ocean Explorer 60" at bounding box center [767, 177] width 1031 height 43
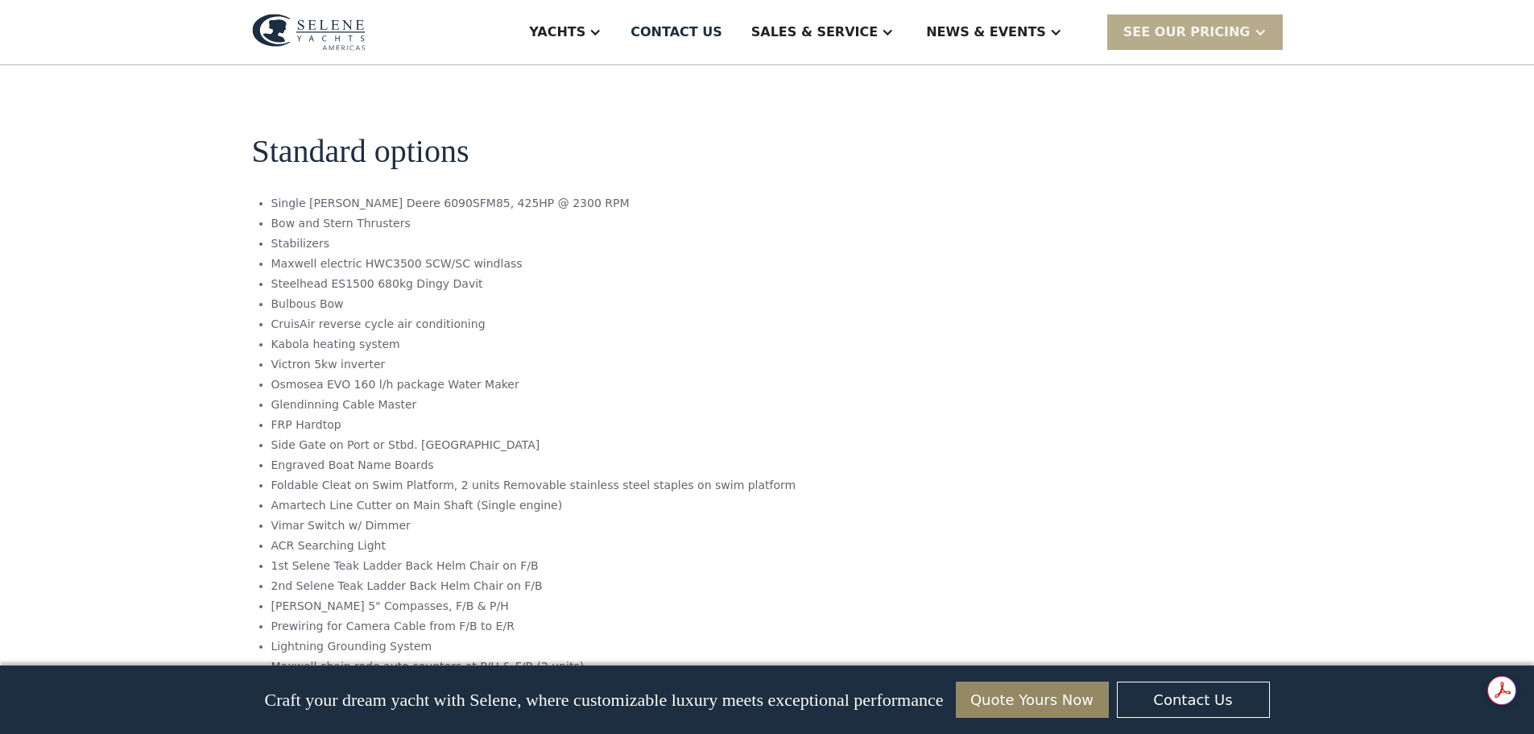
scroll to position [2819, 0]
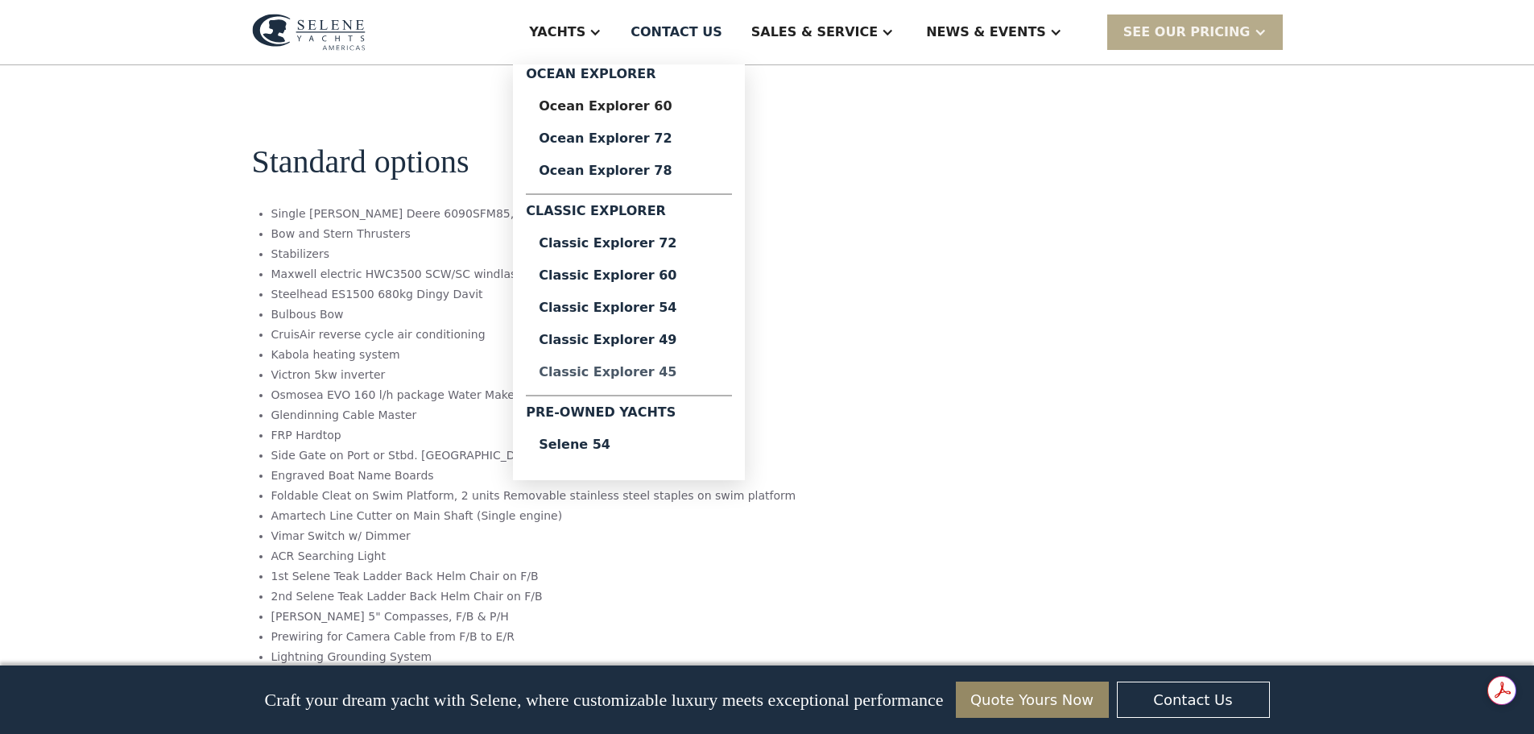
click at [709, 372] on div "Classic Explorer 45" at bounding box center [629, 372] width 180 height 13
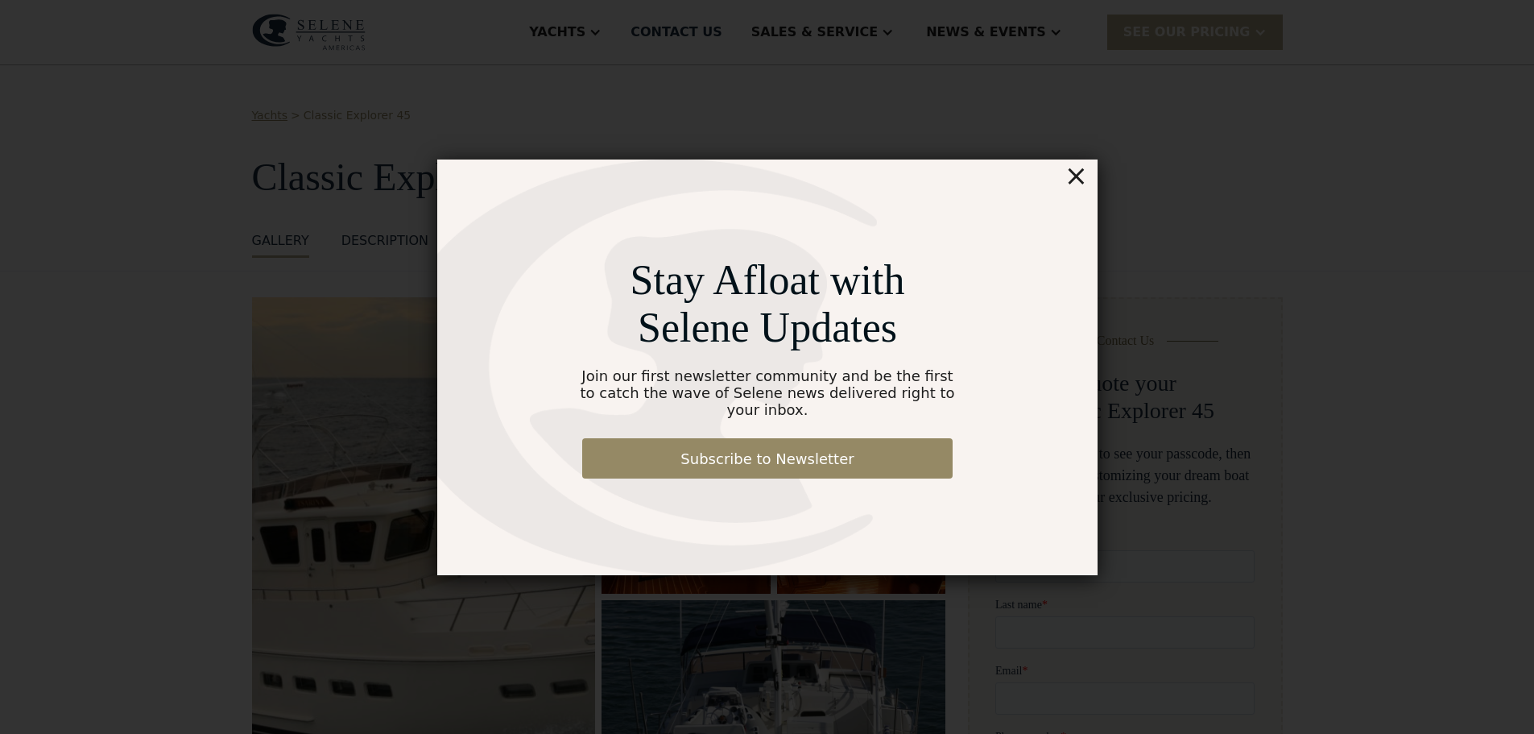
drag, startPoint x: 1087, startPoint y: 185, endPoint x: 872, endPoint y: 111, distance: 226.7
click at [1084, 184] on div "×" at bounding box center [1075, 175] width 23 height 32
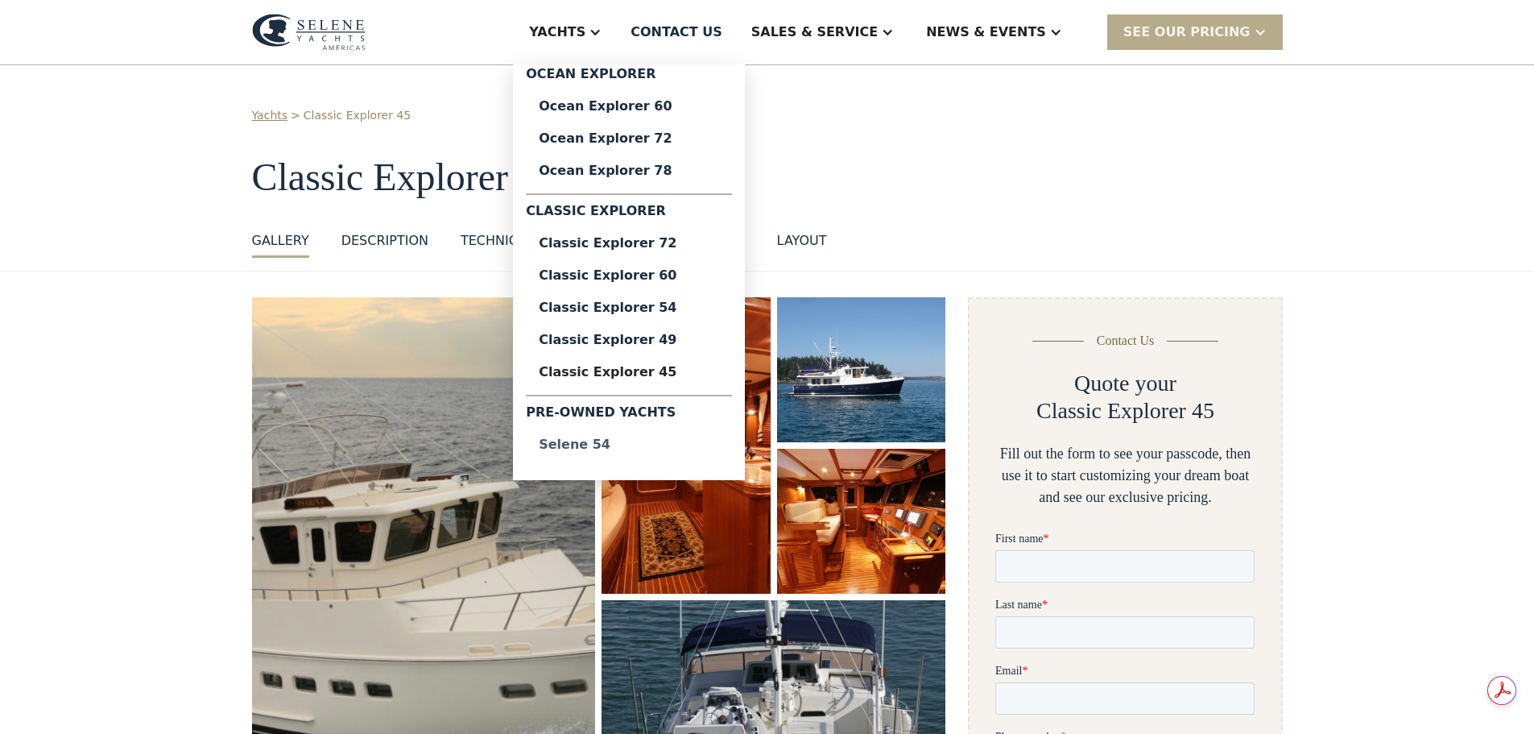
click at [677, 449] on div "Selene 54" at bounding box center [629, 444] width 180 height 13
